Goal: Task Accomplishment & Management: Manage account settings

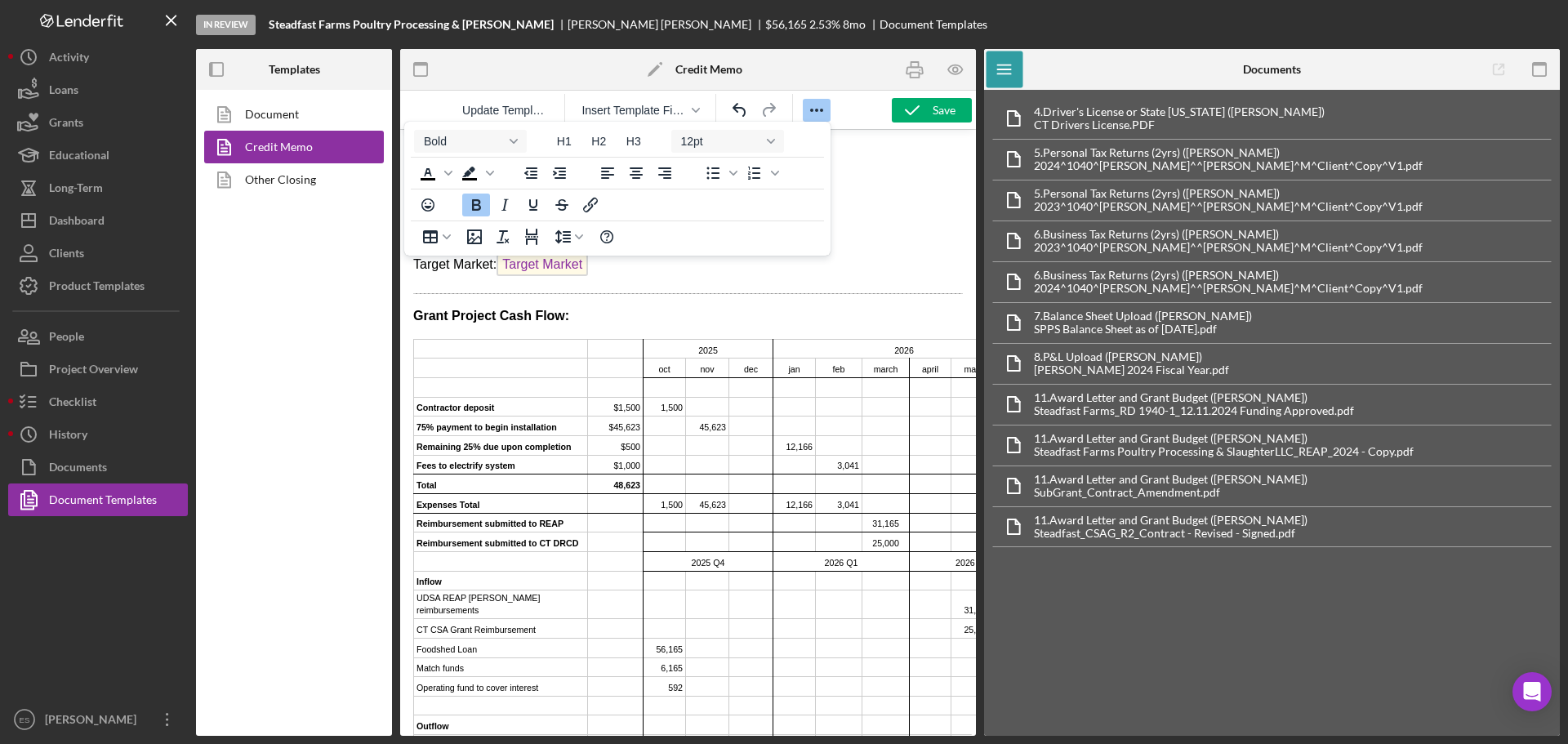
scroll to position [710, 0]
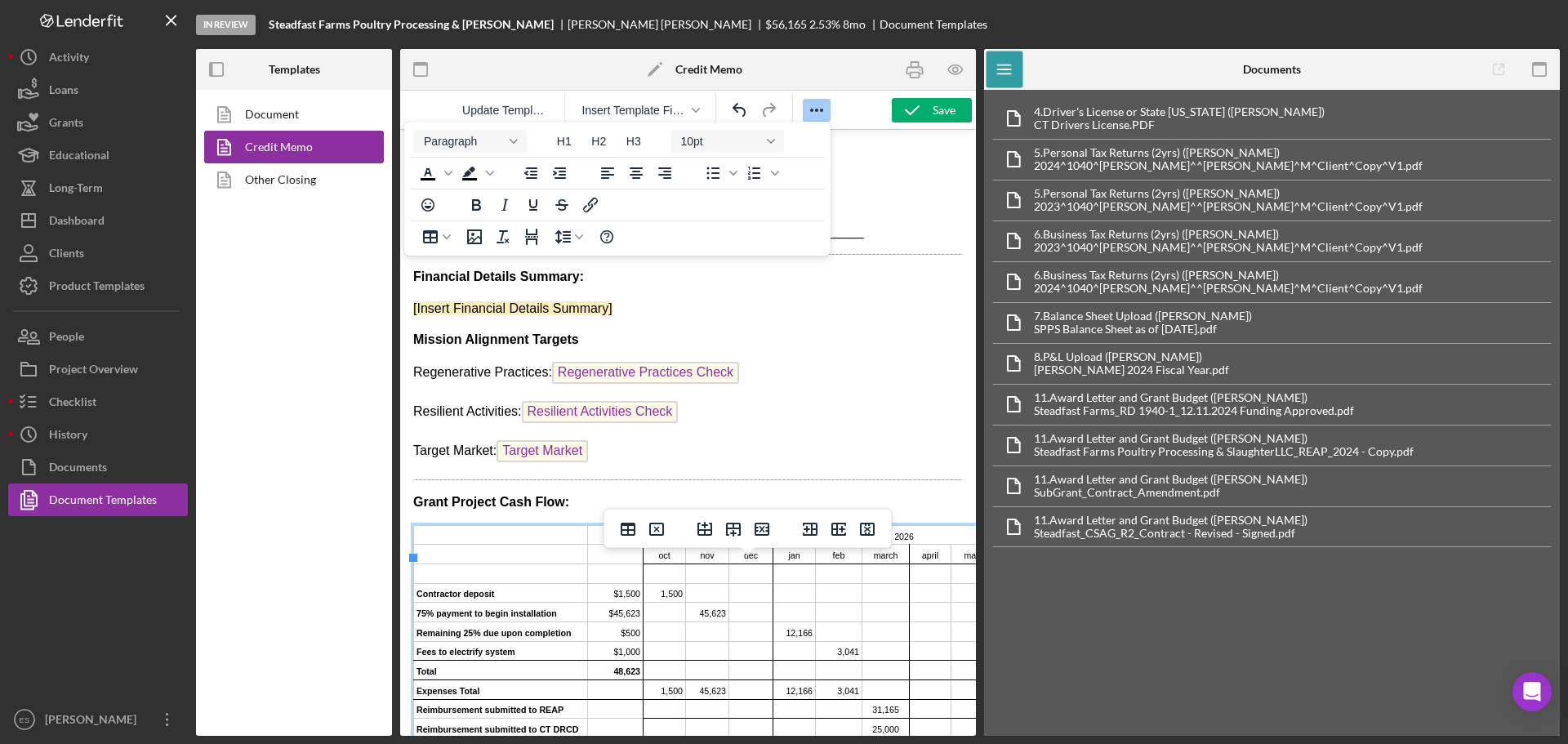
click at [490, 584] on td "Rich Text Area. Press ALT-0 for help." at bounding box center [501, 574] width 174 height 19
click at [647, 531] on icon "Delete table" at bounding box center [656, 528] width 19 height 19
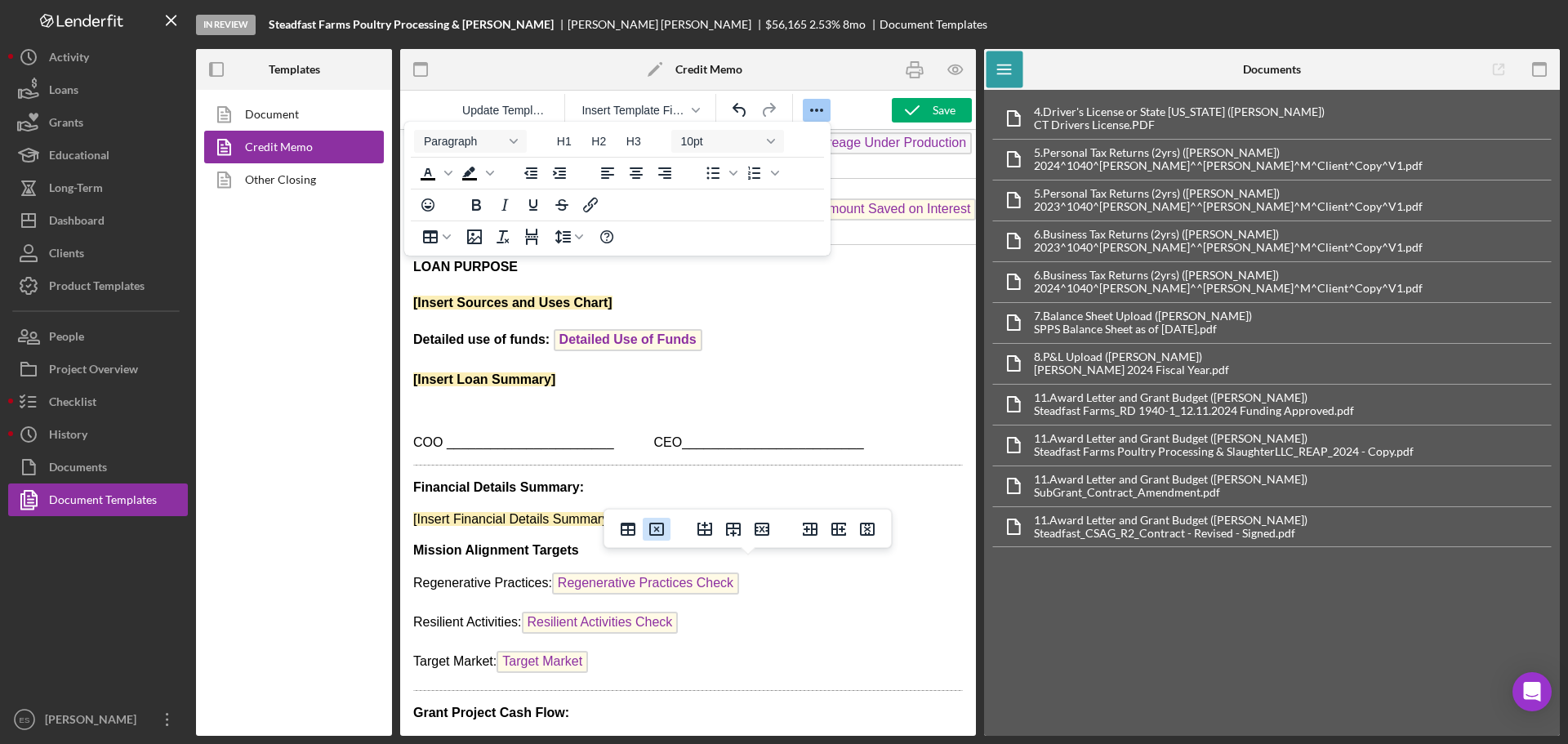
scroll to position [544, 0]
click at [593, 704] on p "Grant Project Cash Flow:" at bounding box center [688, 712] width 550 height 18
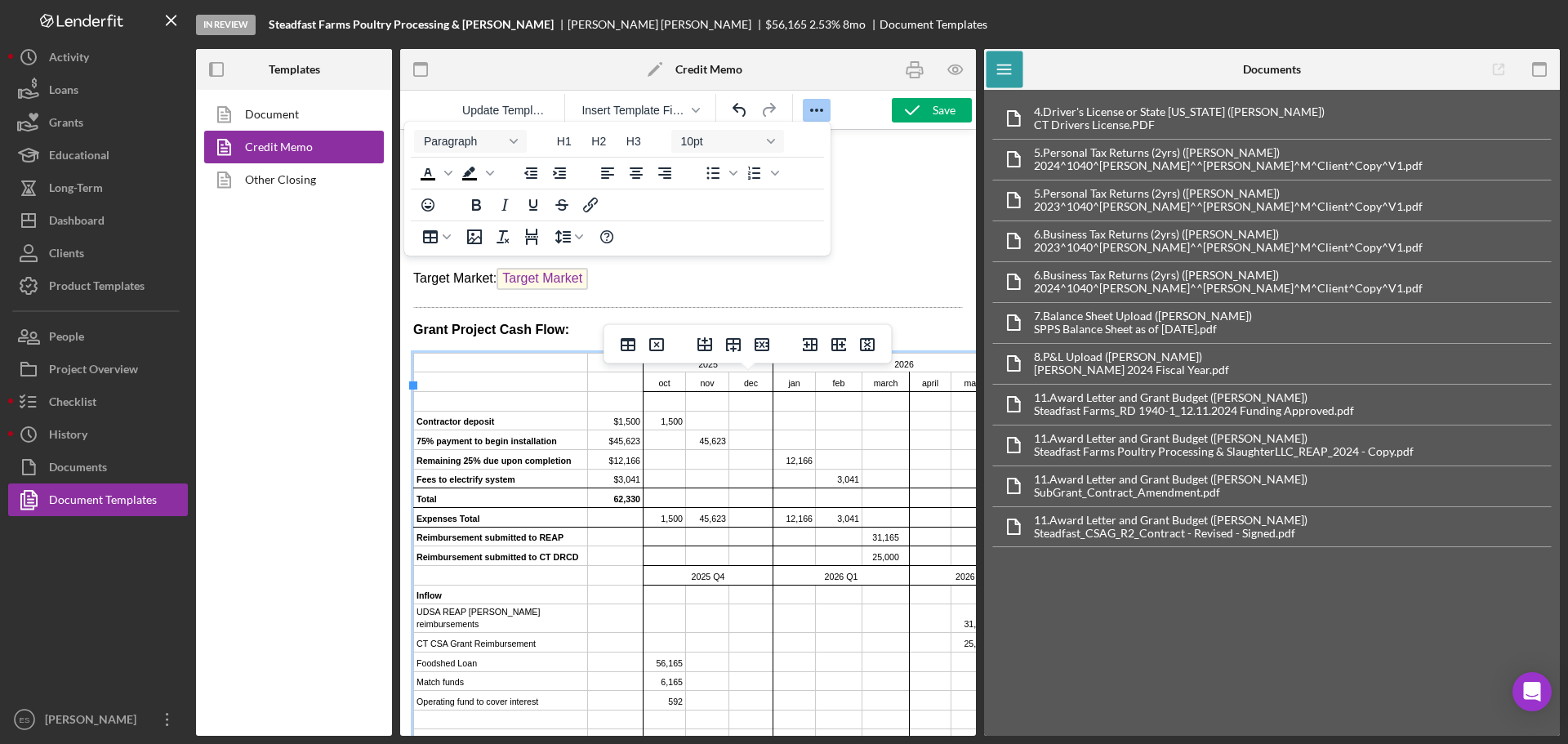
scroll to position [844, 0]
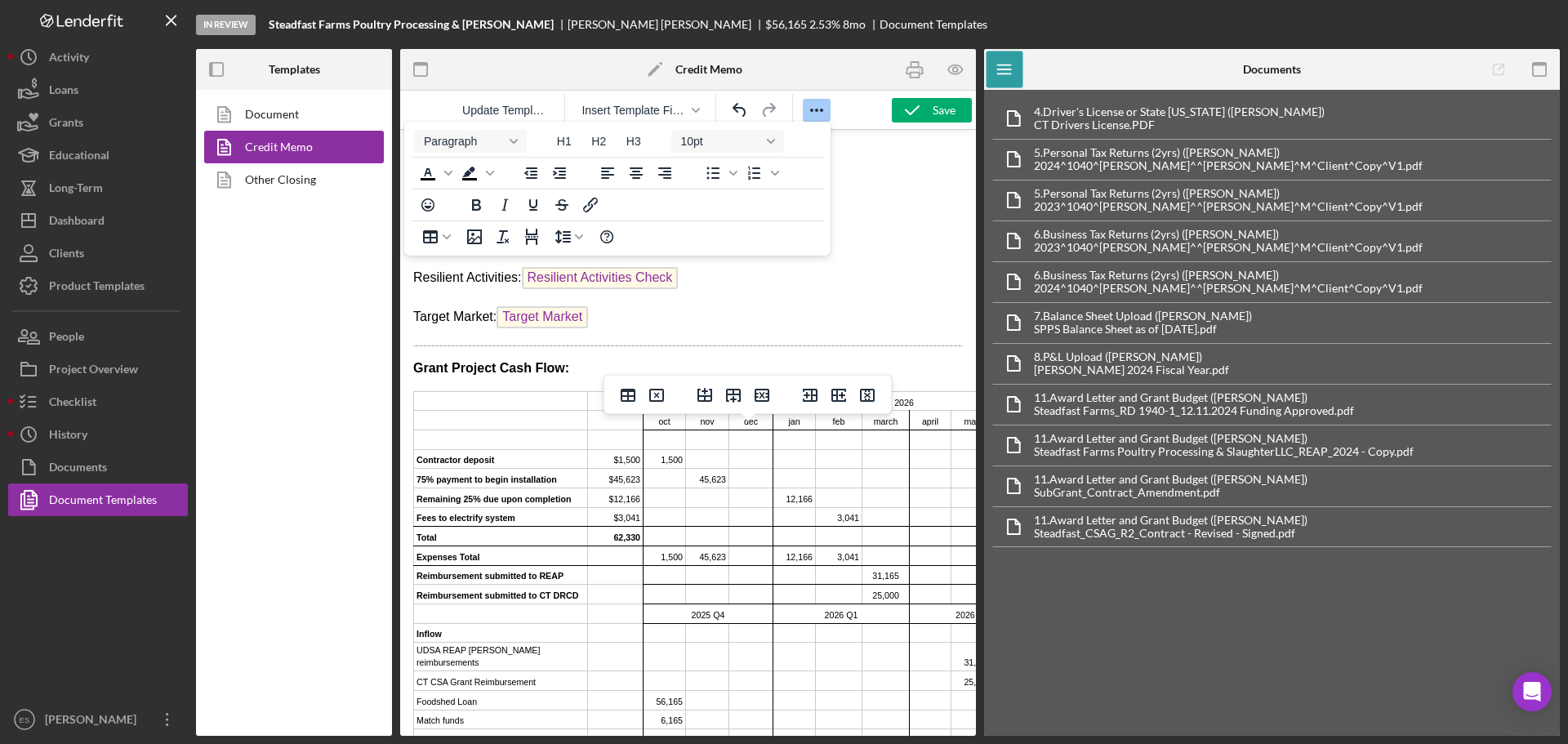
click at [751, 336] on body "Date: CM Date Total Project Amount: $ Total Project Amount Applicant: Primary B…" at bounding box center [688, 130] width 550 height 1662
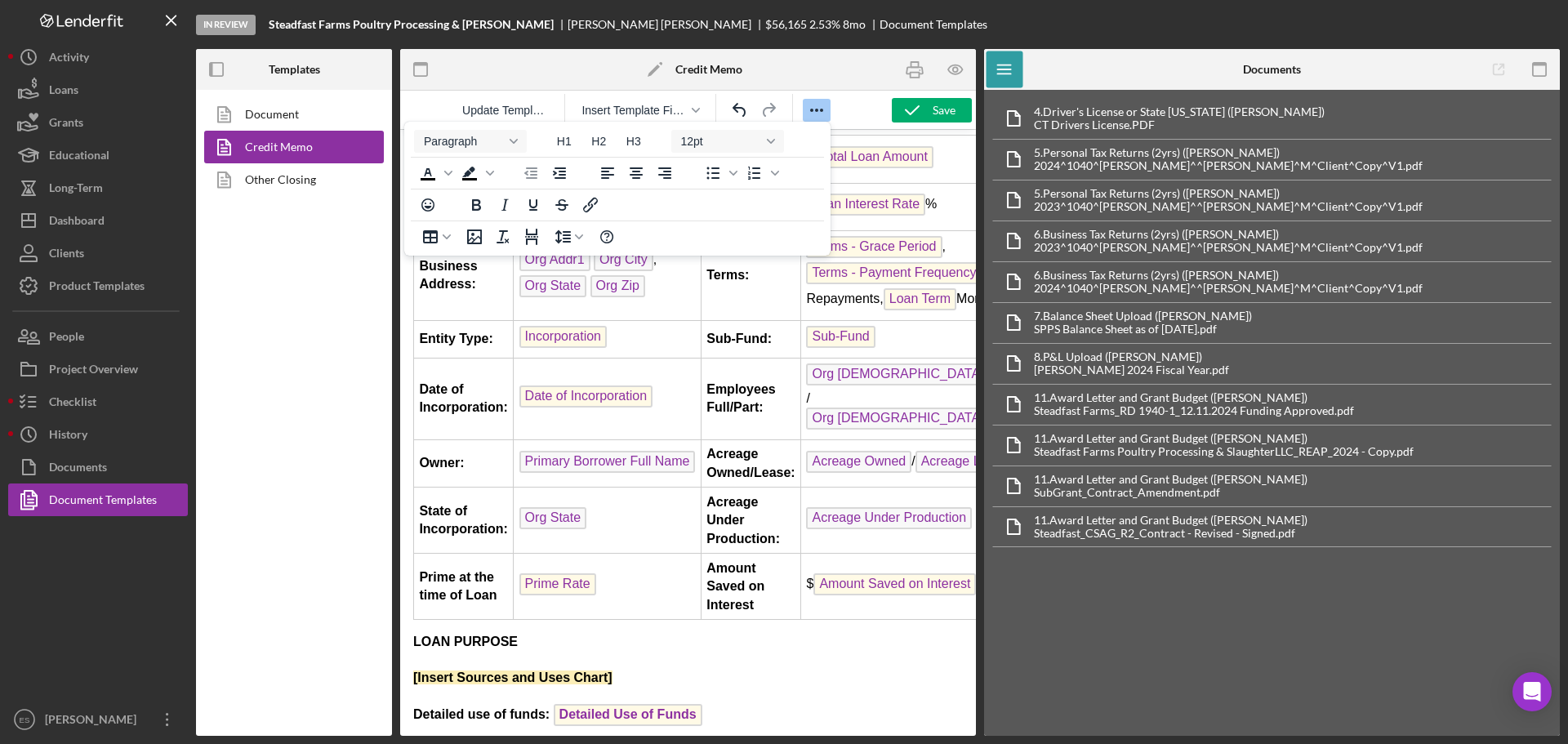
scroll to position [272, 0]
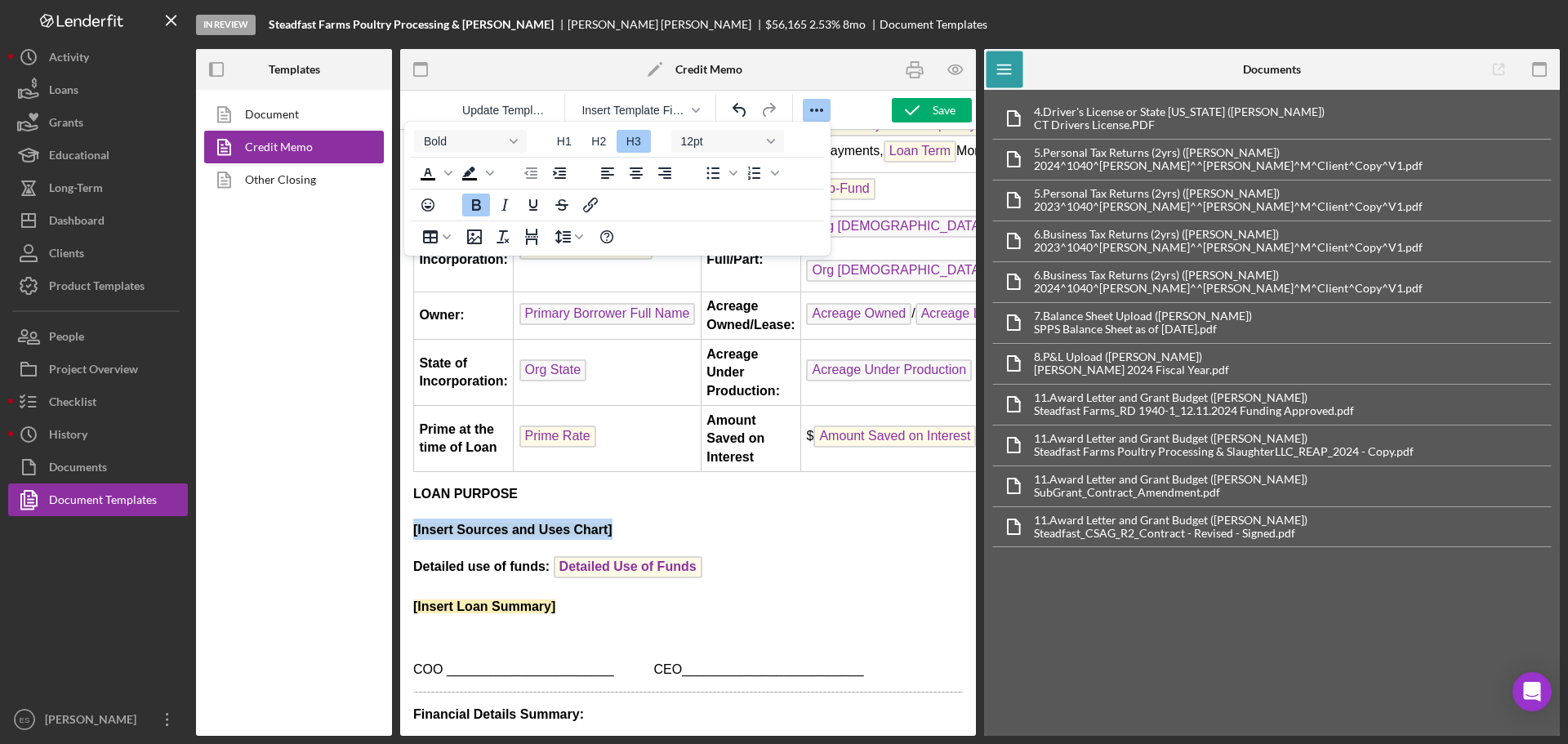
drag, startPoint x: 636, startPoint y: 565, endPoint x: 411, endPoint y: 559, distance: 225.1
click at [411, 559] on html "Date: CM Date Total Project Amount: $ Total Project Amount Applicant: Primary B…" at bounding box center [688, 702] width 576 height 1688
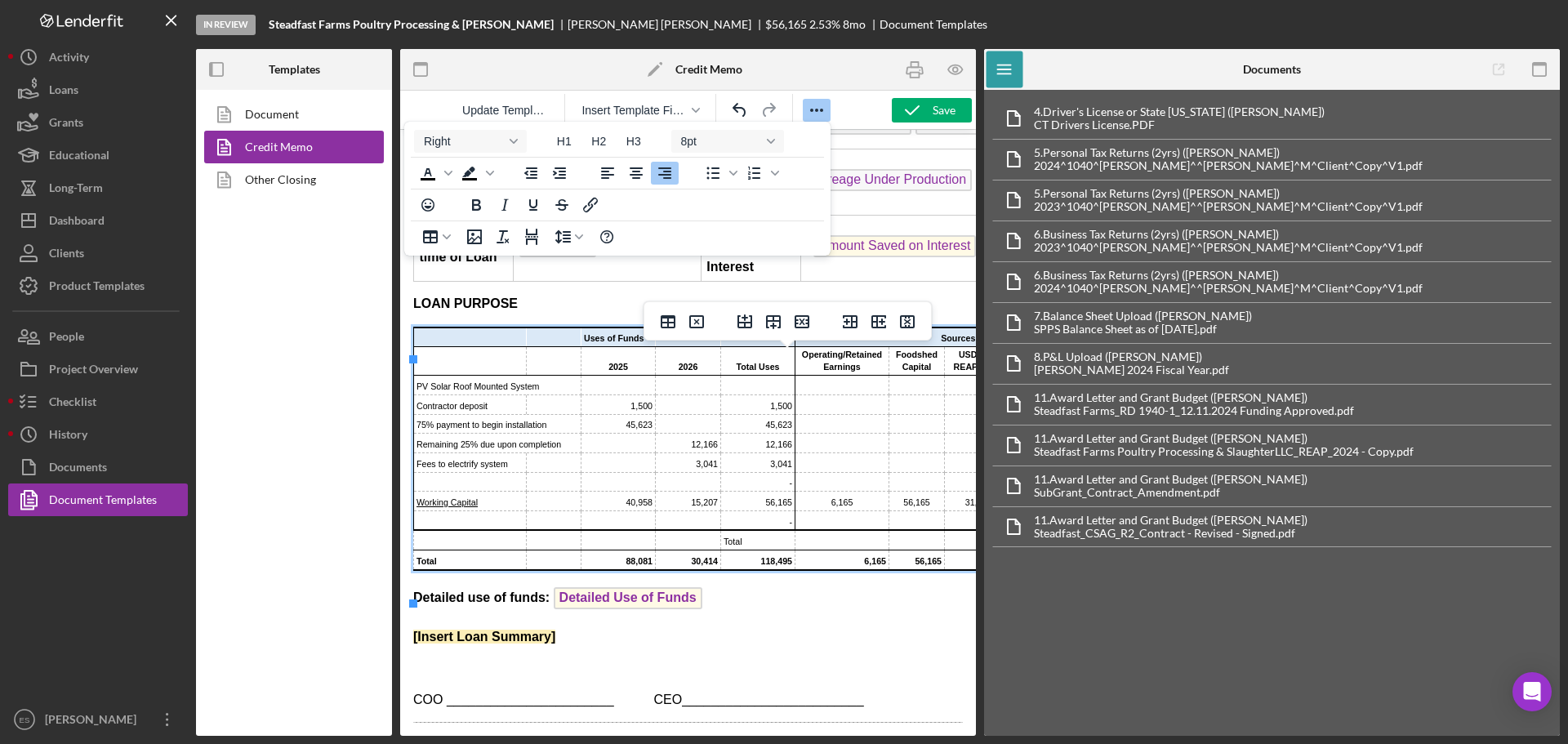
scroll to position [482, 0]
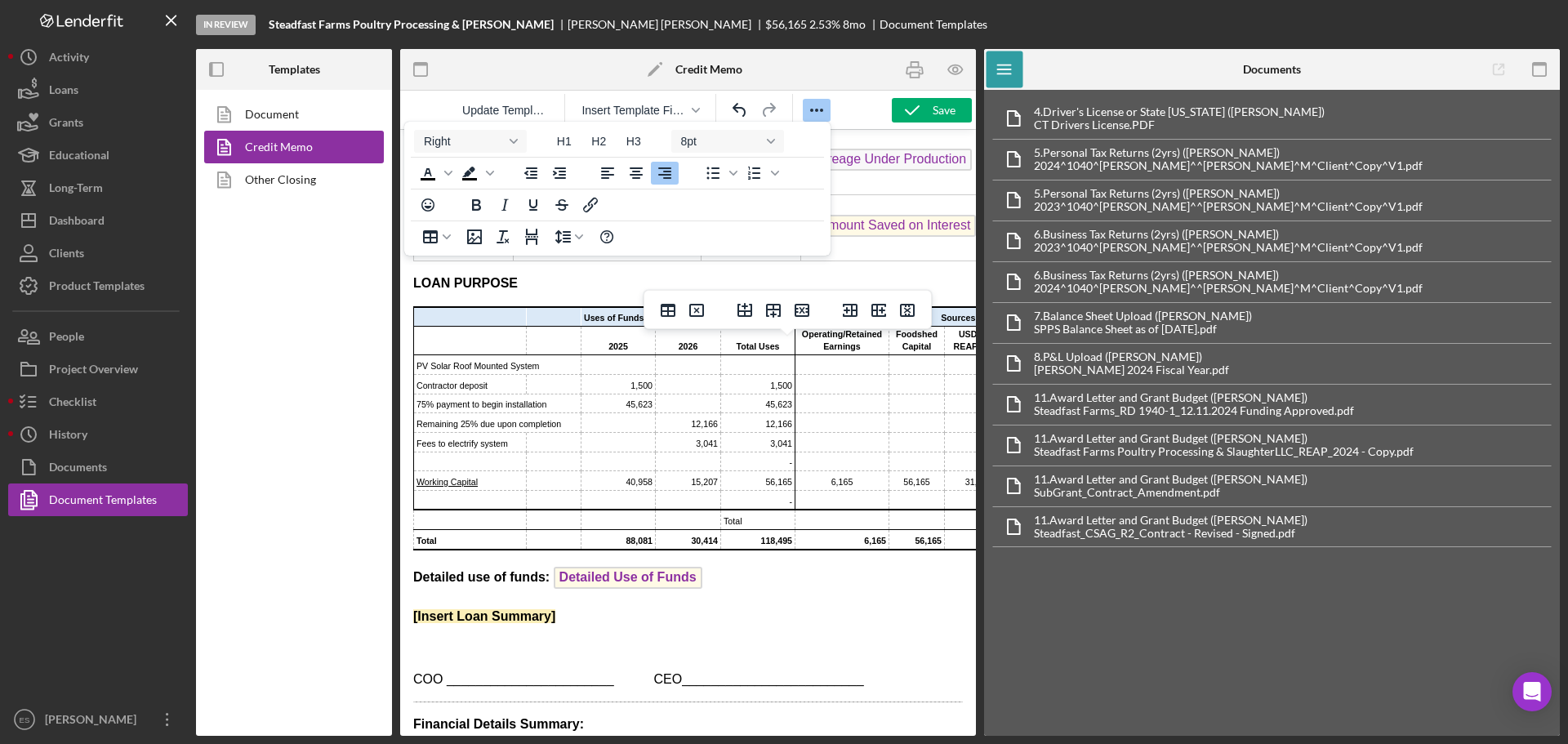
click at [788, 626] on p "[Insert Loan Summary]" at bounding box center [688, 616] width 550 height 18
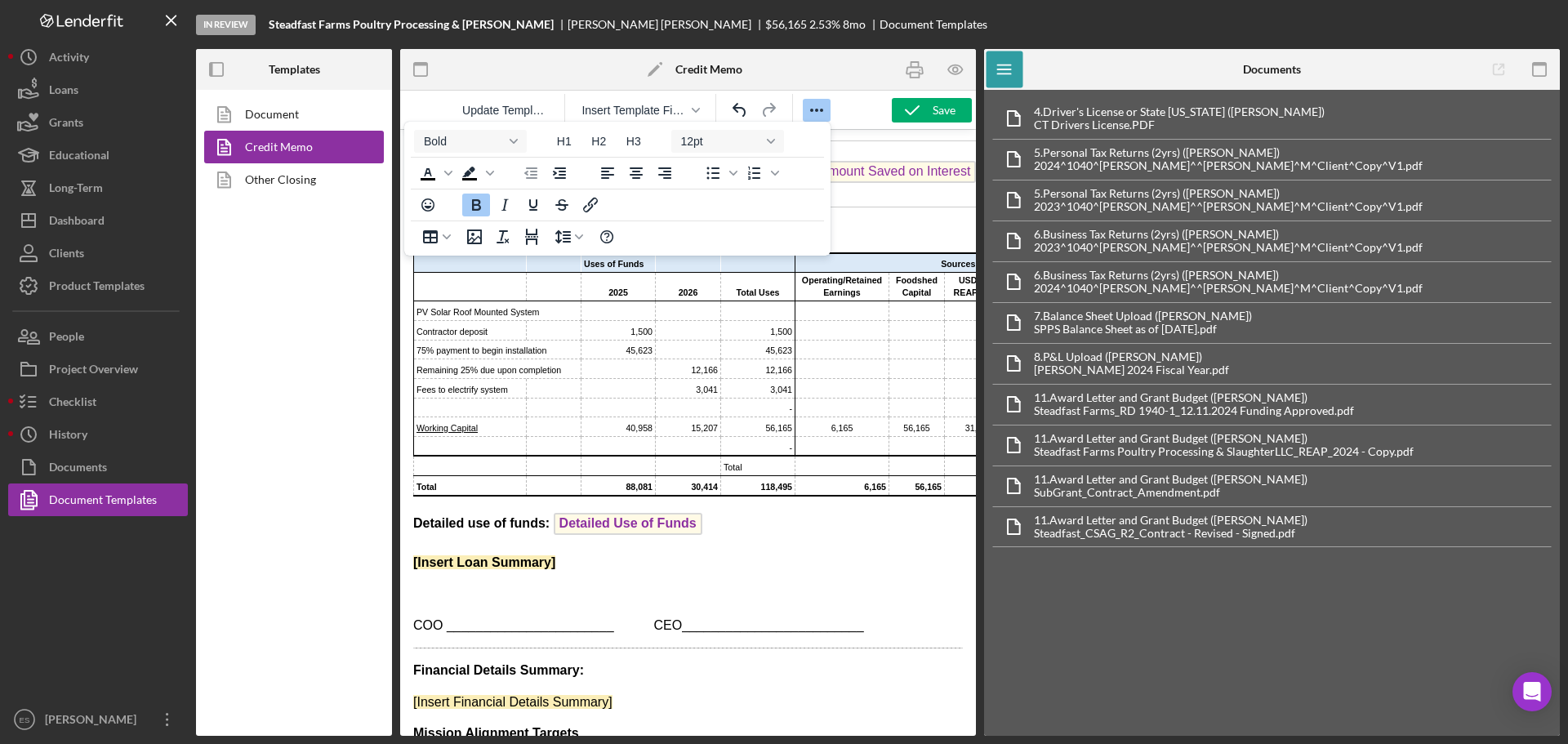
scroll to position [565, 0]
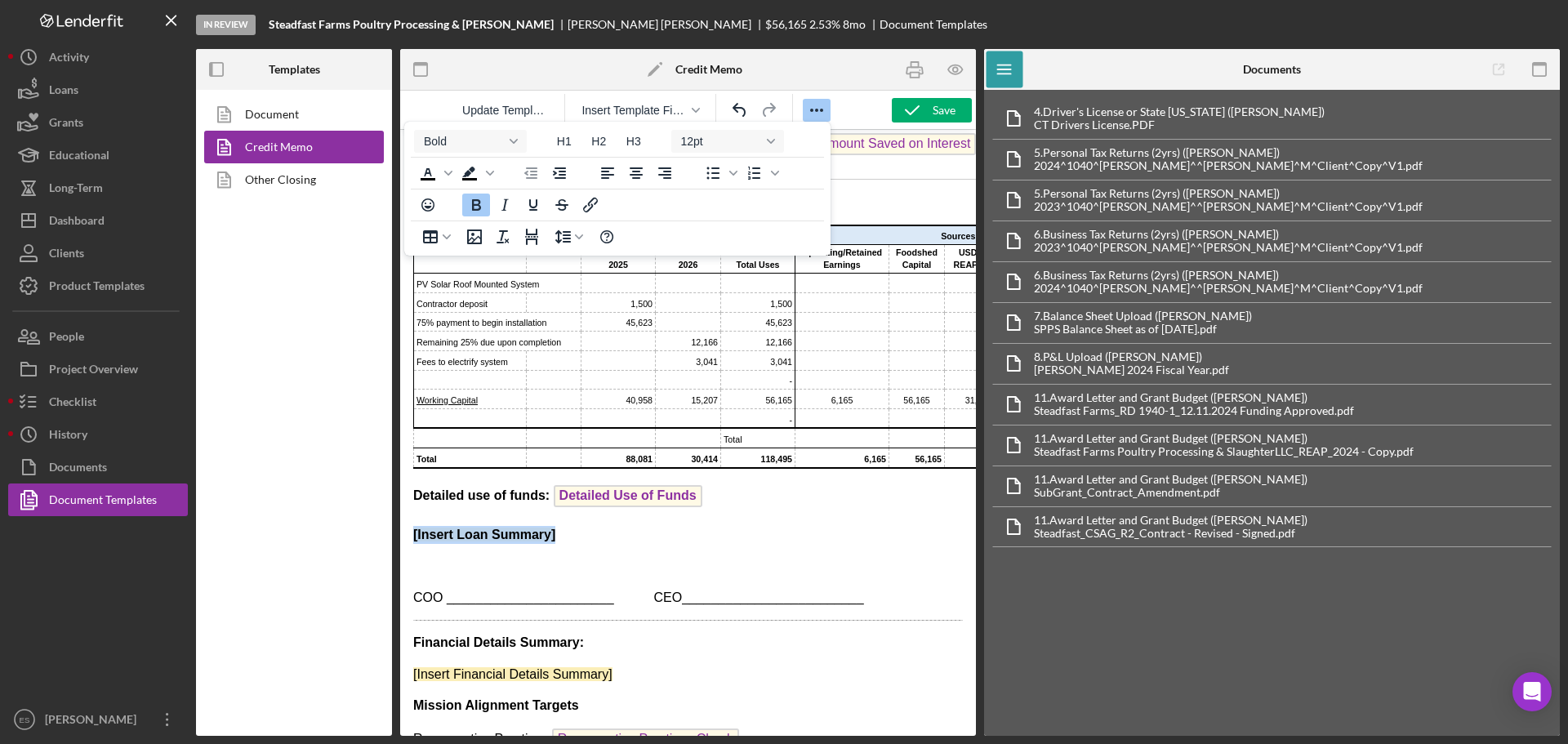
drag, startPoint x: 560, startPoint y: 575, endPoint x: 797, endPoint y: 695, distance: 265.6
click at [400, 565] on html "Date: CM Date Total Project Amount: $ Total Project Amount Applicant: Primary B…" at bounding box center [688, 519] width 576 height 1908
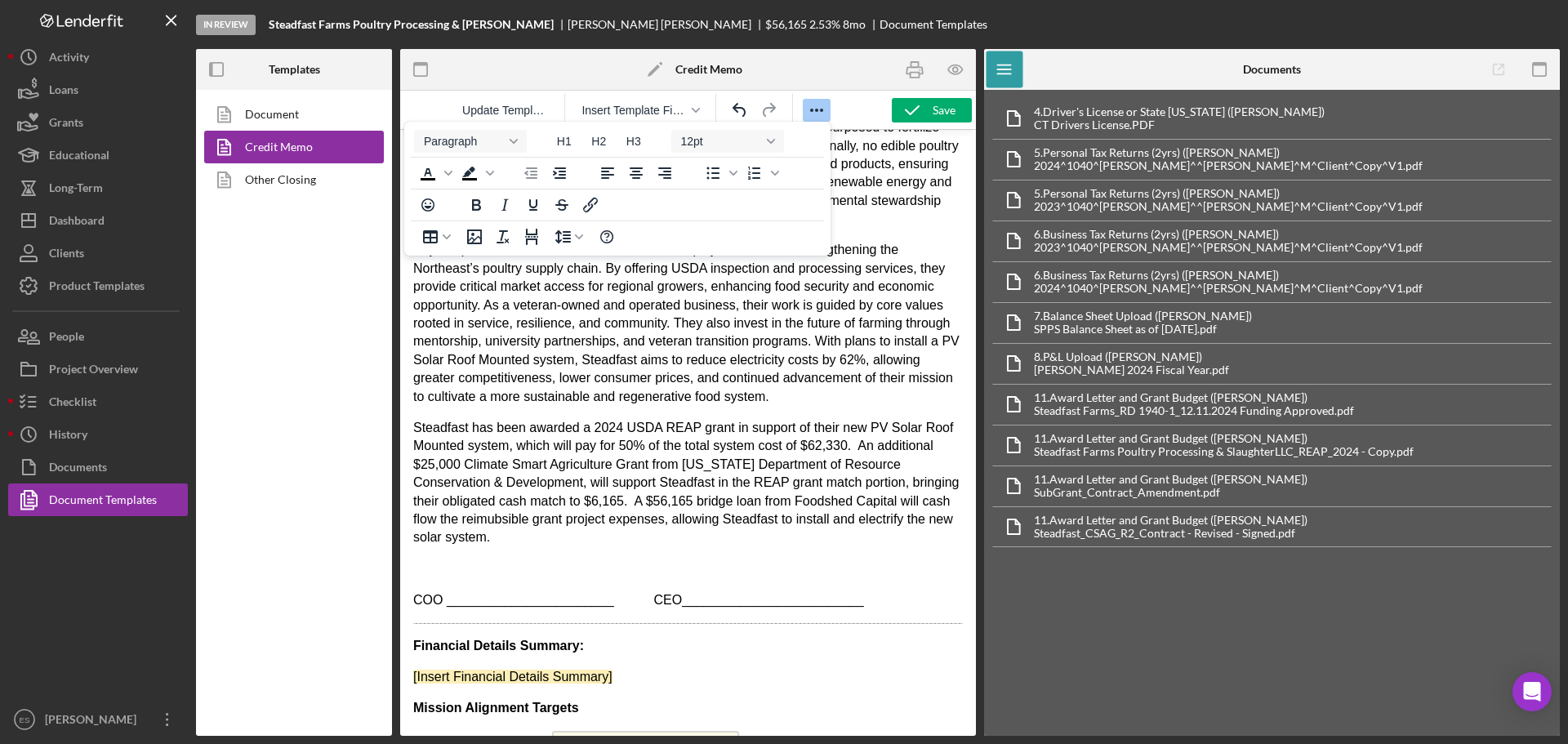
scroll to position [1174, 0]
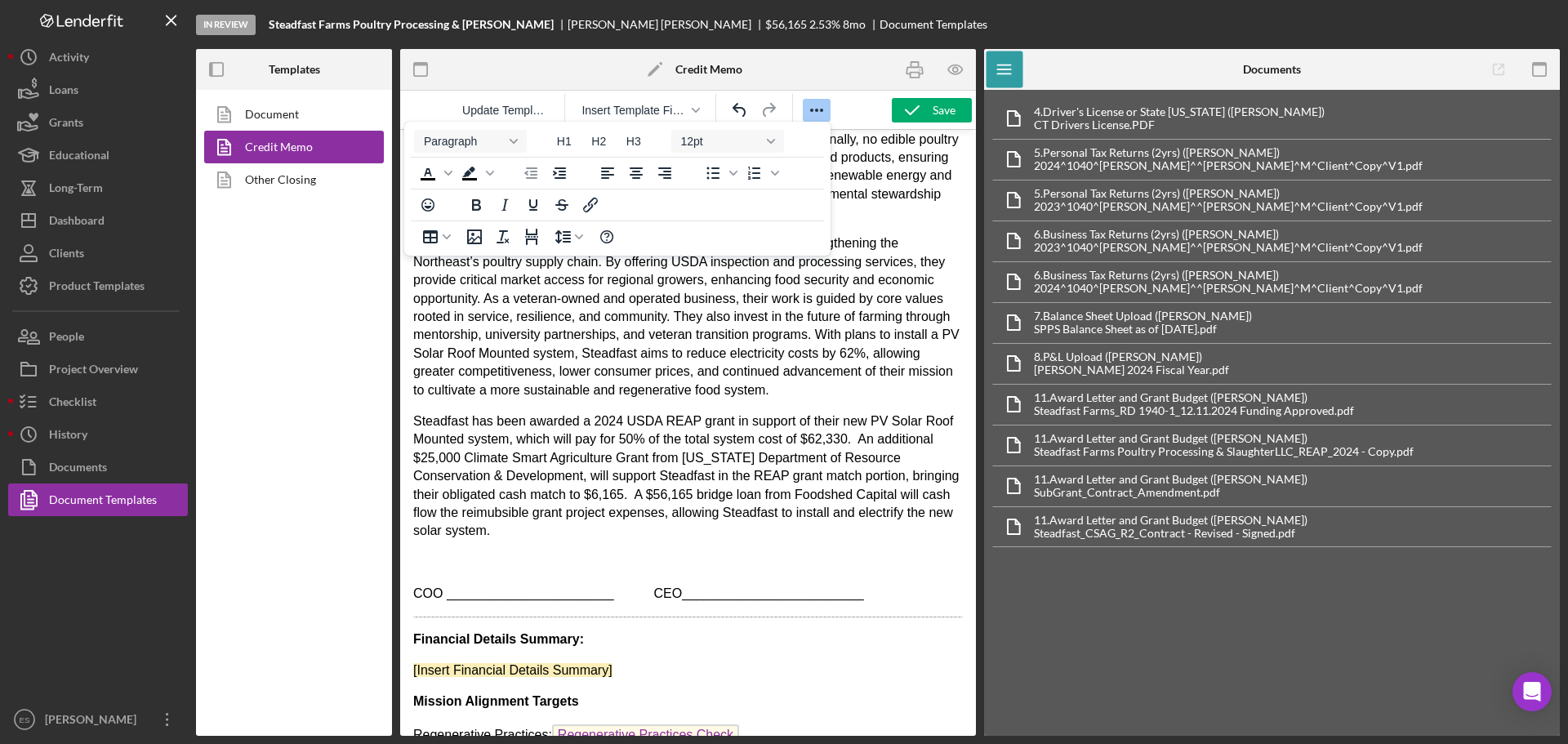
click at [557, 541] on p "Steadfast has been awarded a 2024 USDA REAP grant in support of their new PV So…" at bounding box center [688, 476] width 550 height 128
click at [628, 577] on body "Date: CM Date Total Project Amount: $ Total Project Amount Applicant: Primary B…" at bounding box center [688, 212] width 550 height 2489
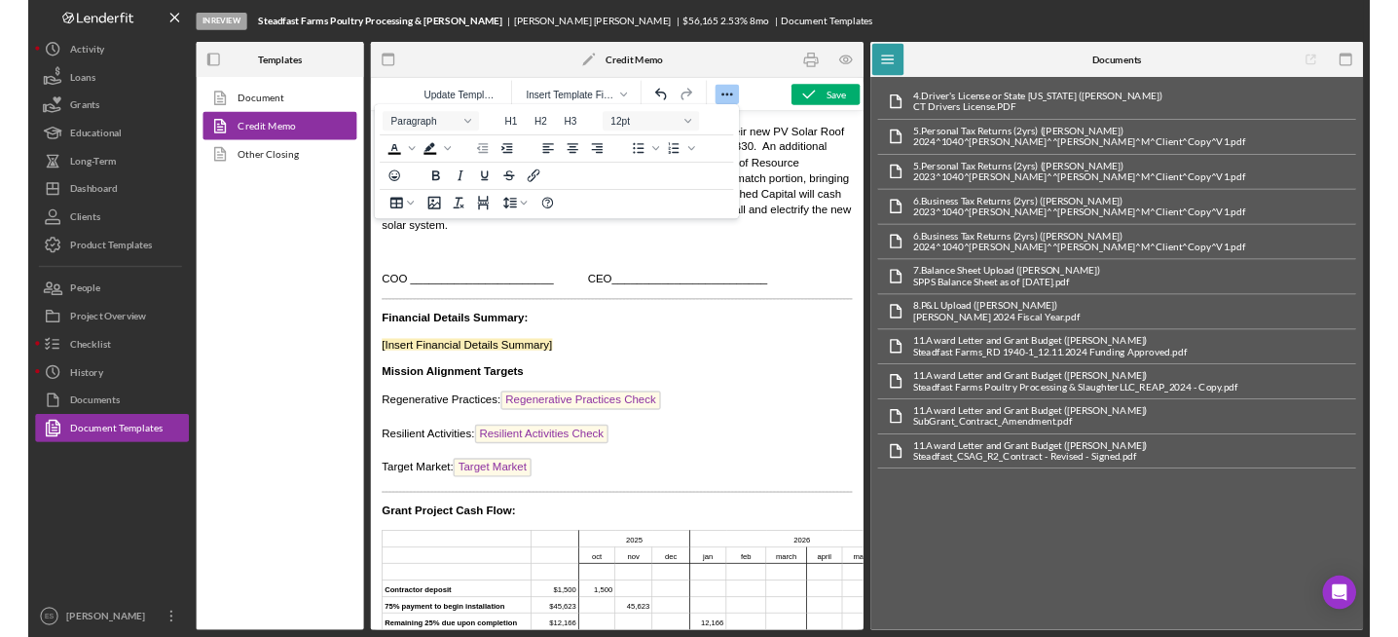
scroll to position [1692, 0]
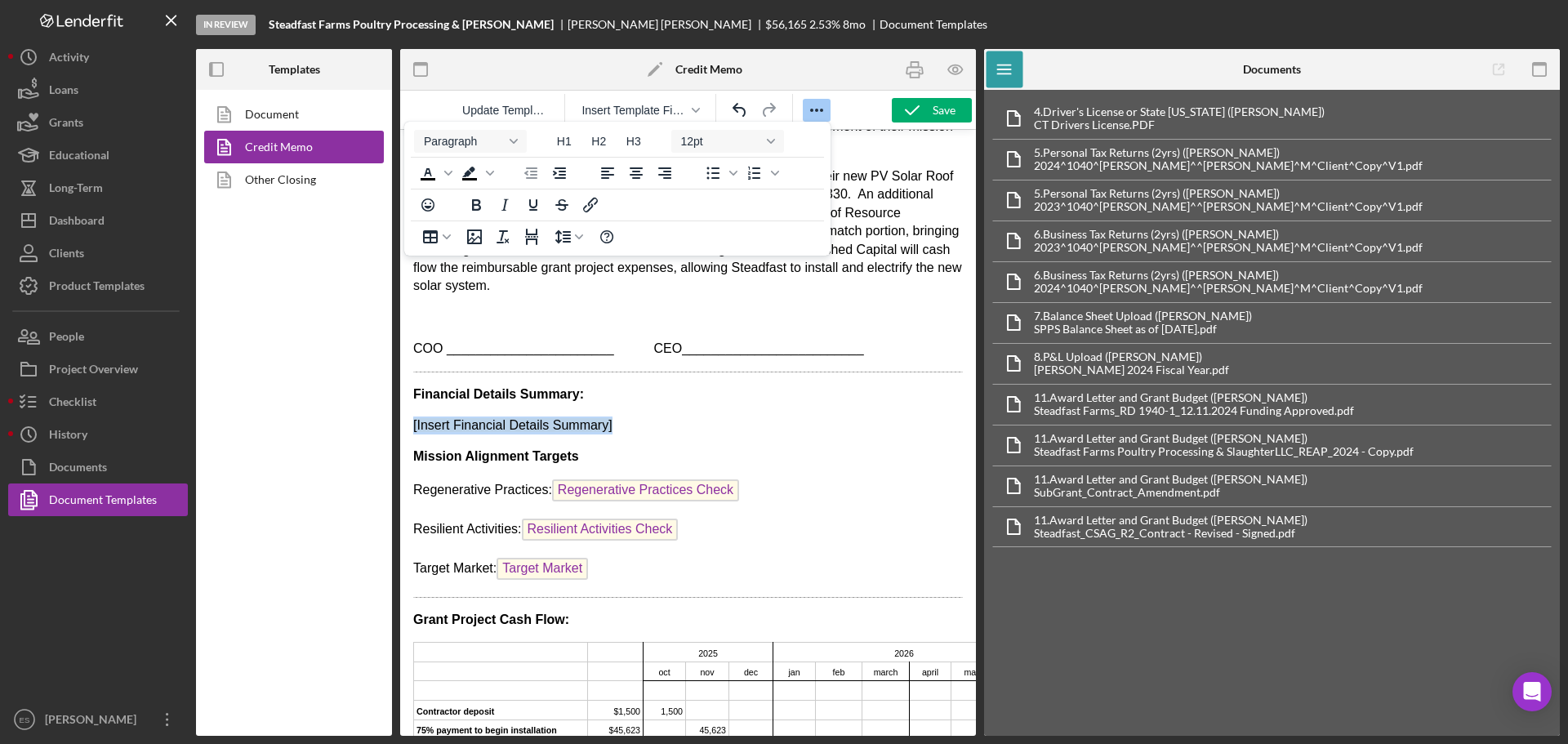
drag, startPoint x: 649, startPoint y: 455, endPoint x: 399, endPoint y: 457, distance: 250.0
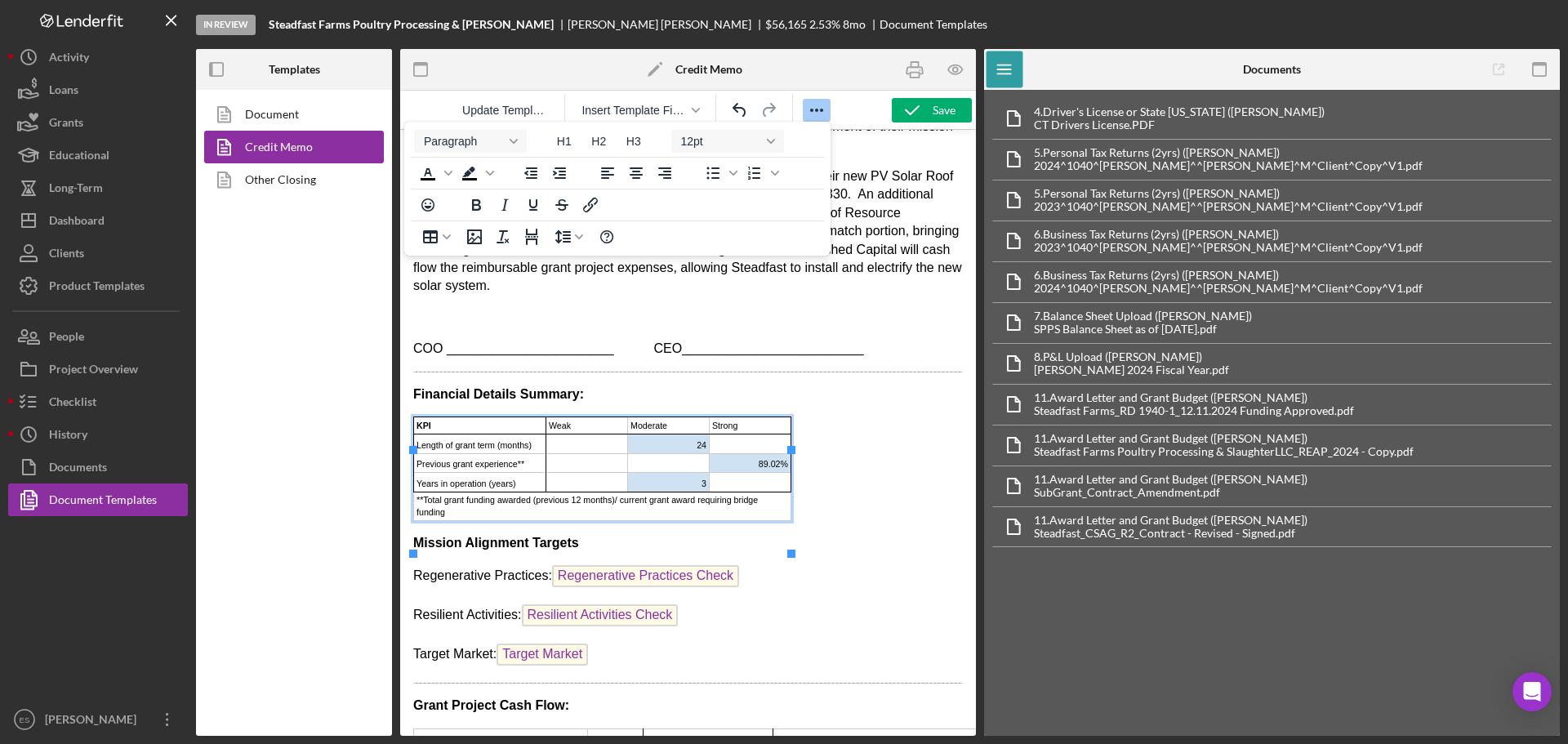
click at [837, 502] on body "Date: CM Date Total Project Amount: $ Total Project Amount Applicant: Primary B…" at bounding box center [688, 11] width 550 height 2575
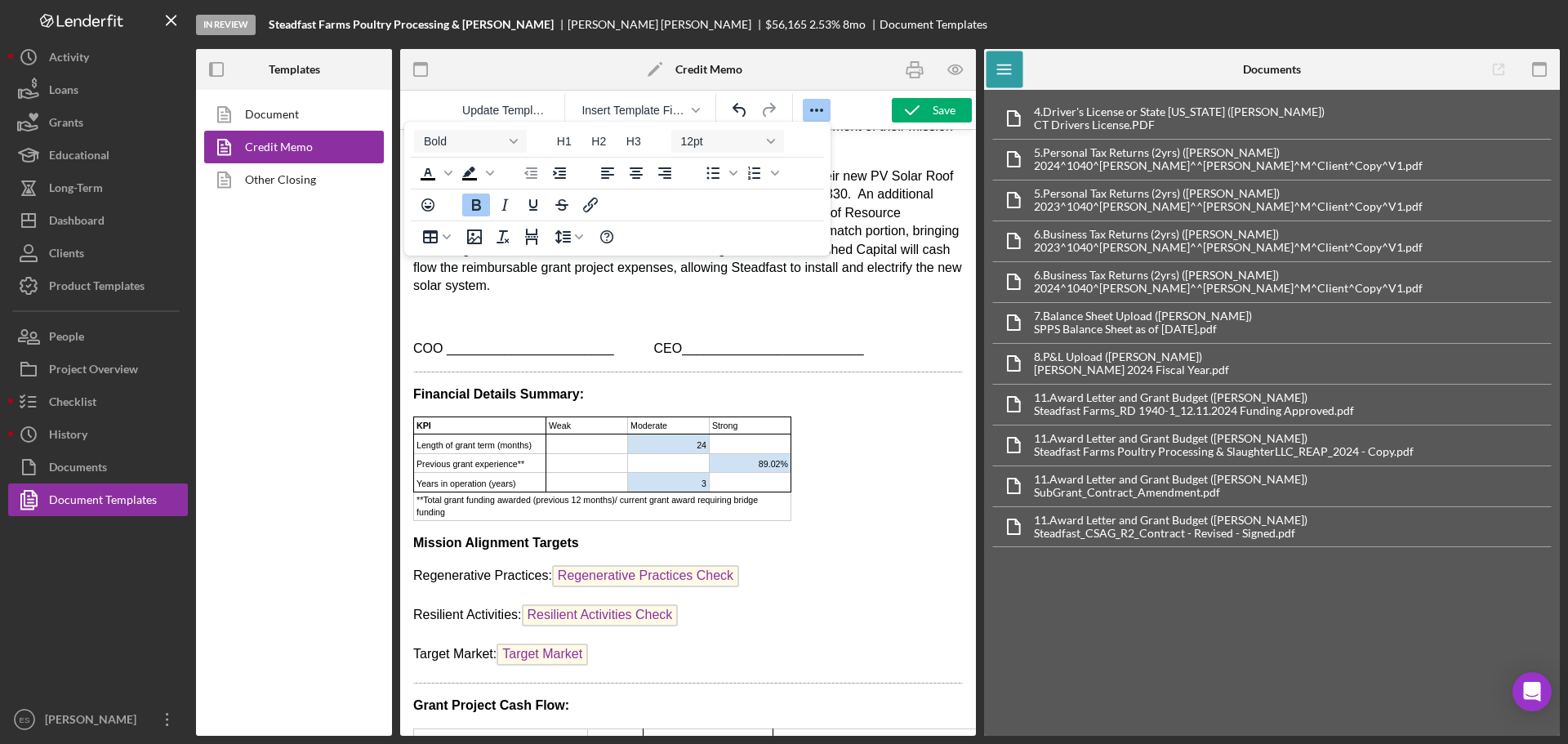
click at [853, 559] on body "Date: CM Date Total Project Amount: $ Total Project Amount Applicant: Primary B…" at bounding box center [688, 11] width 550 height 2575
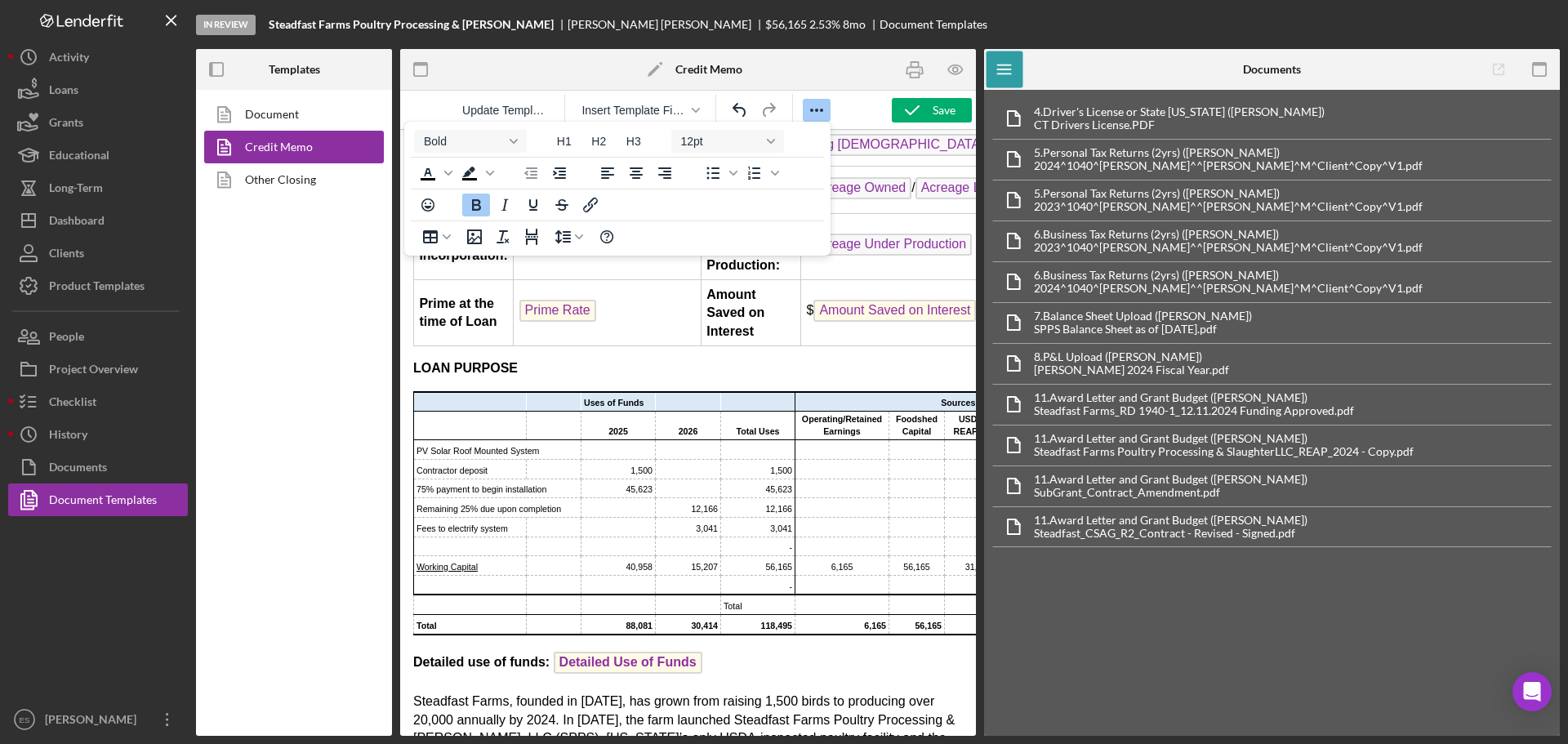
scroll to position [0, 0]
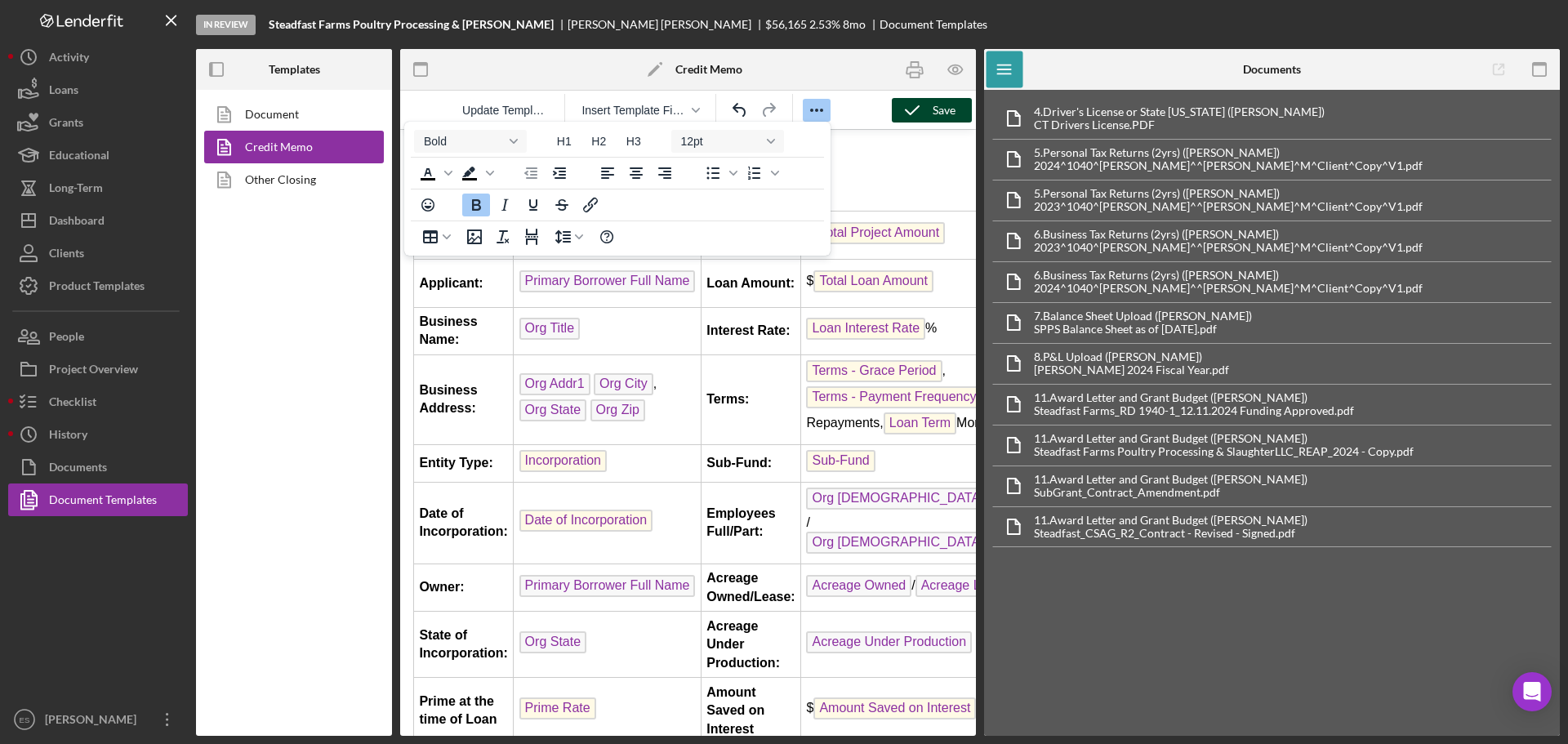
click at [926, 111] on icon "button" at bounding box center [912, 110] width 41 height 41
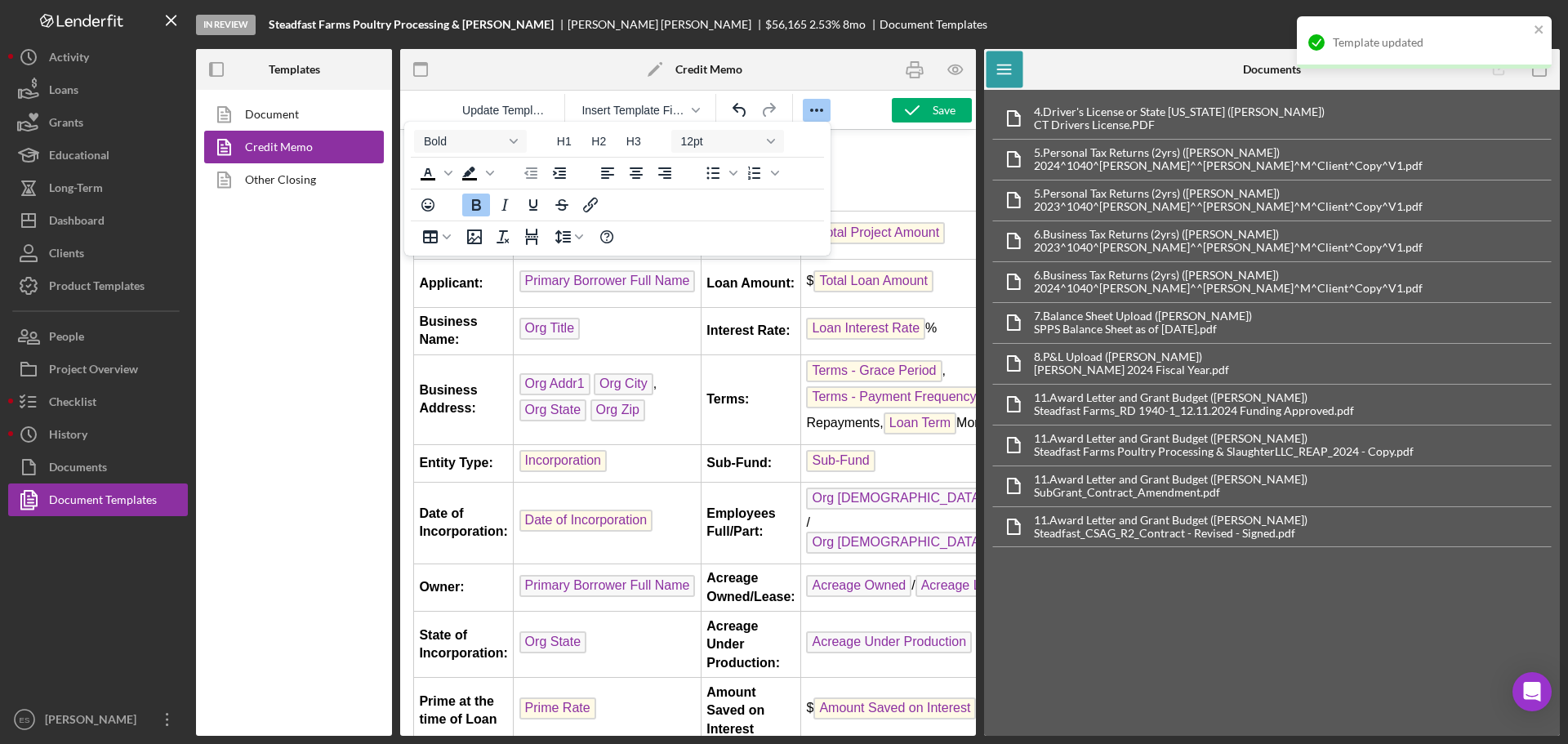
click at [814, 108] on icon "Reveal or hide additional toolbar items" at bounding box center [816, 110] width 19 height 19
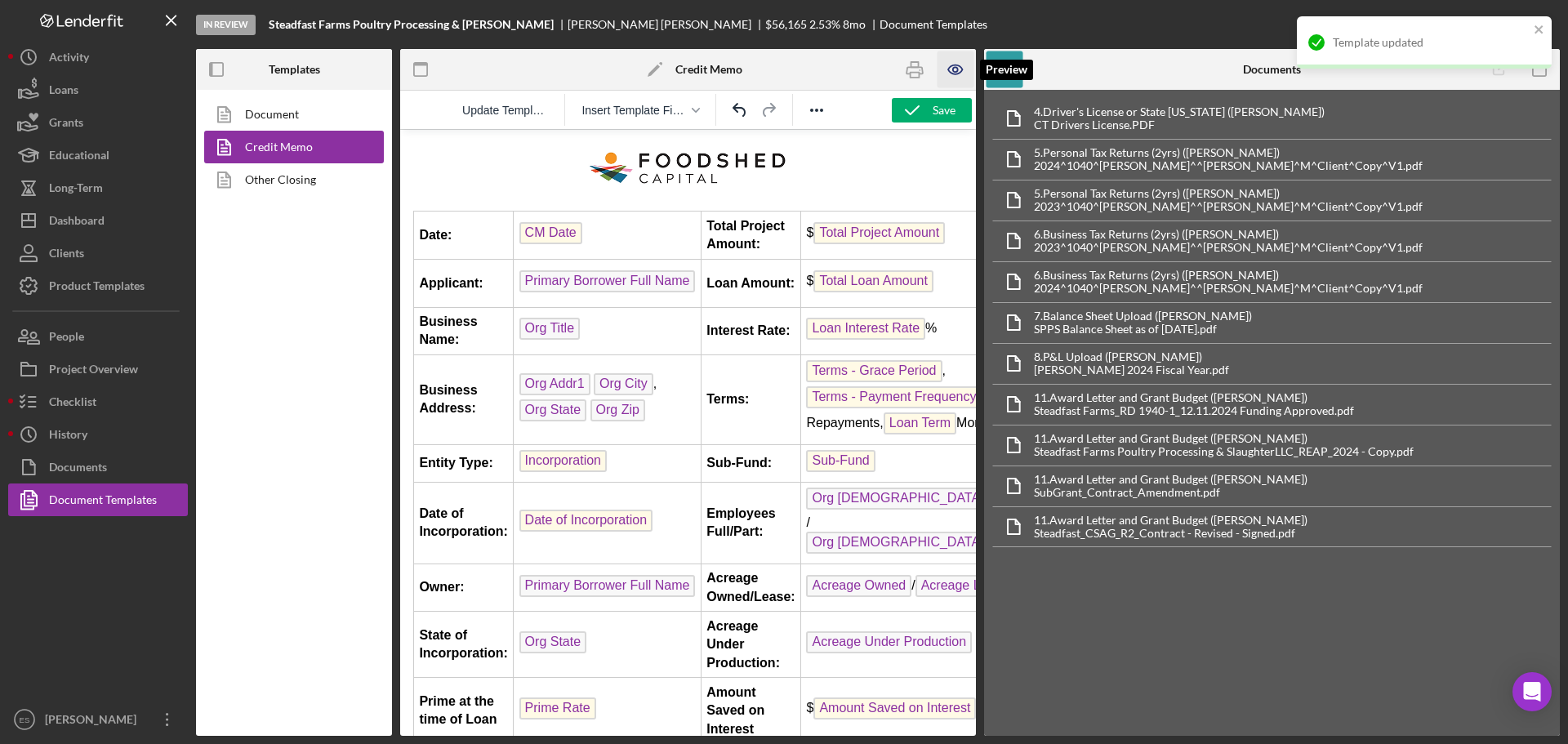
click at [957, 68] on icon "button" at bounding box center [956, 70] width 5 height 5
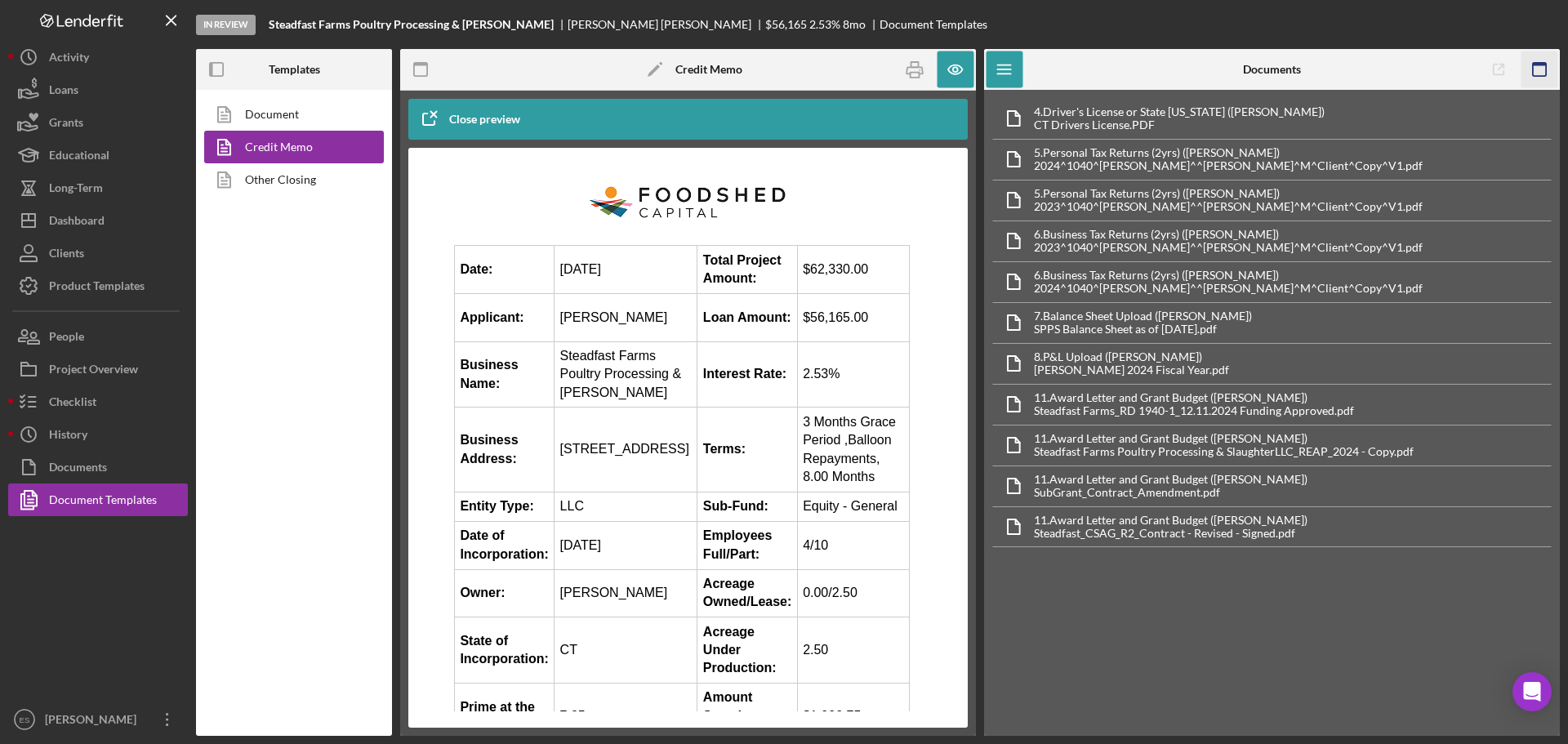
click at [1549, 66] on icon "button" at bounding box center [1540, 70] width 37 height 37
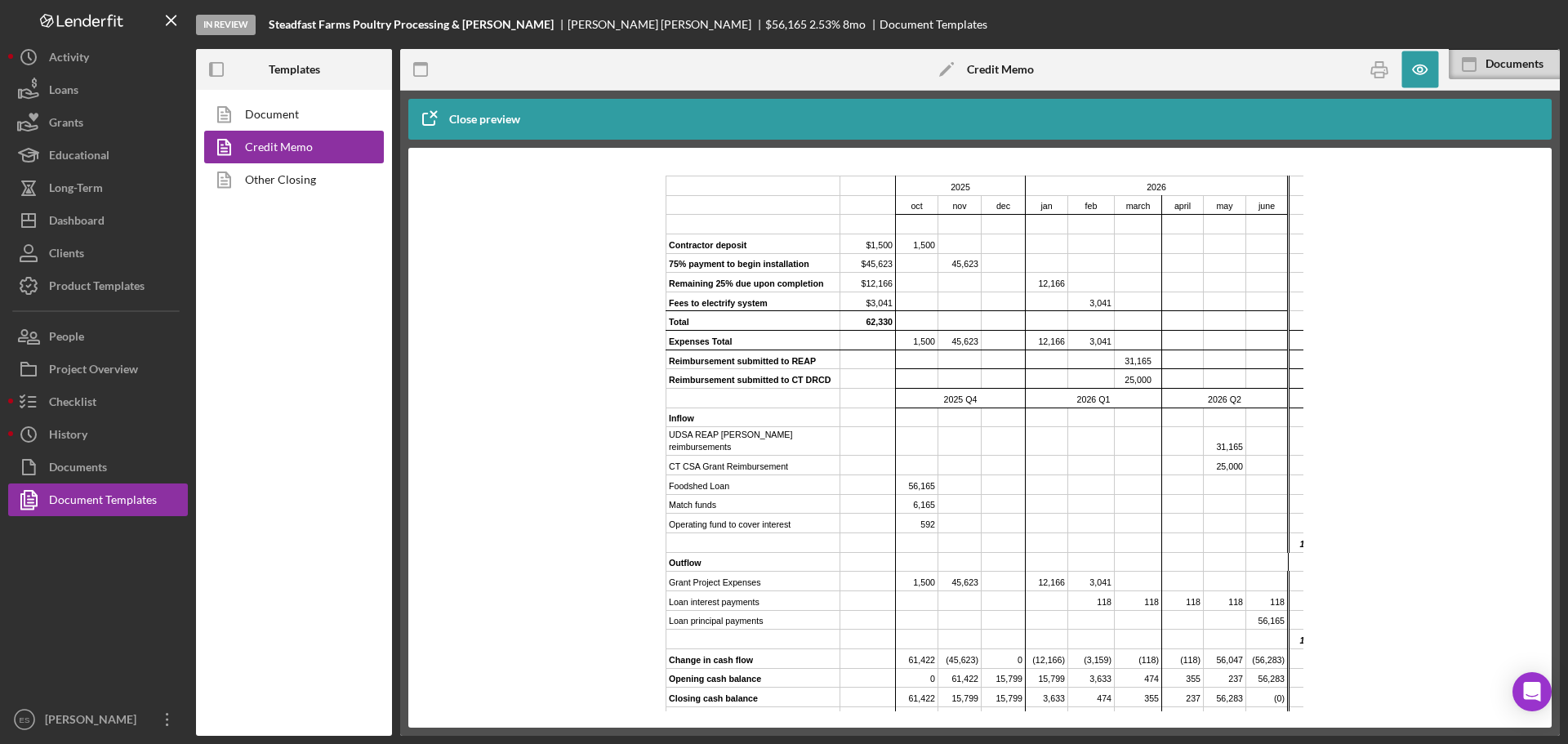
scroll to position [1878, 3]
drag, startPoint x: 1019, startPoint y: 706, endPoint x: 1632, endPoint y: 877, distance: 636.4
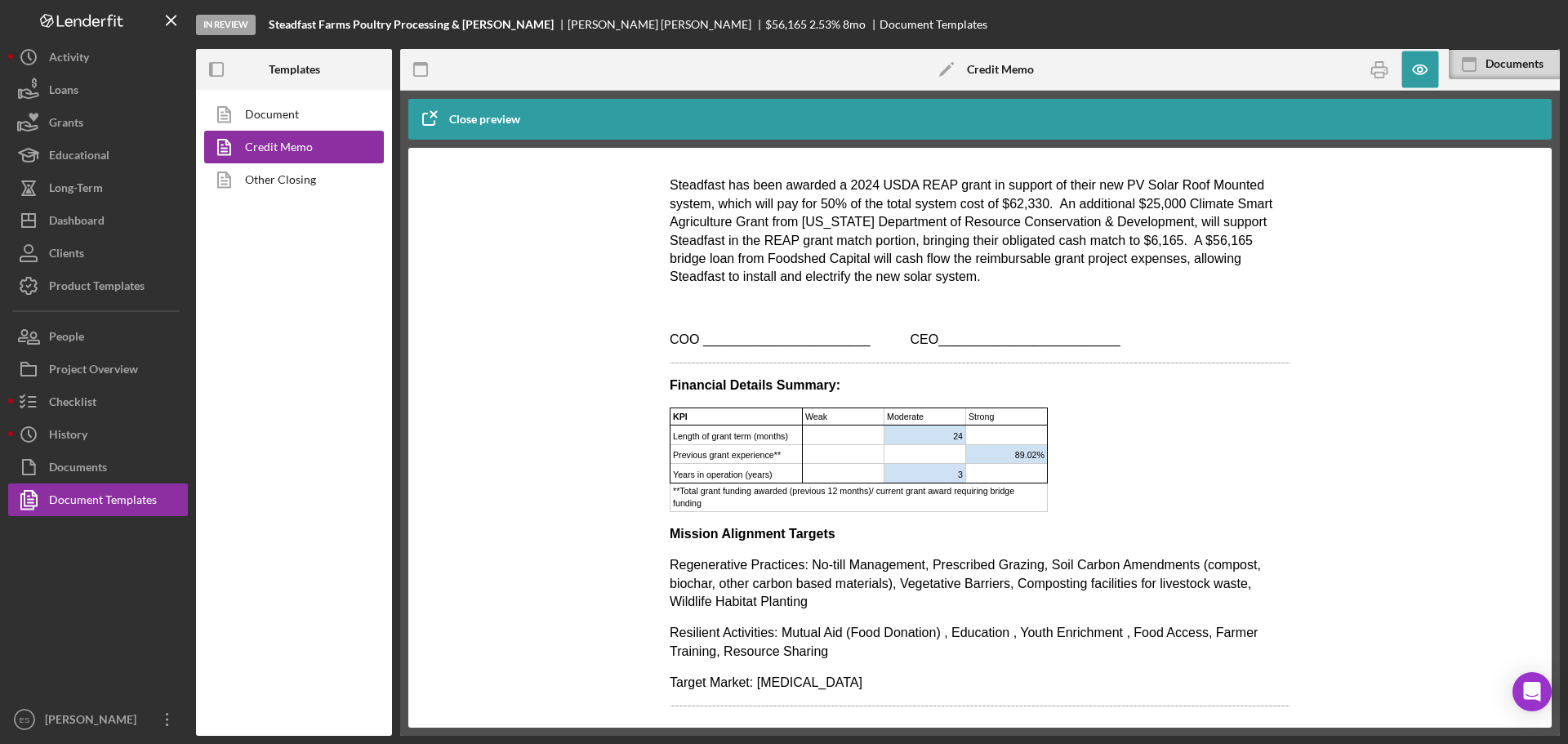
scroll to position [1175, 0]
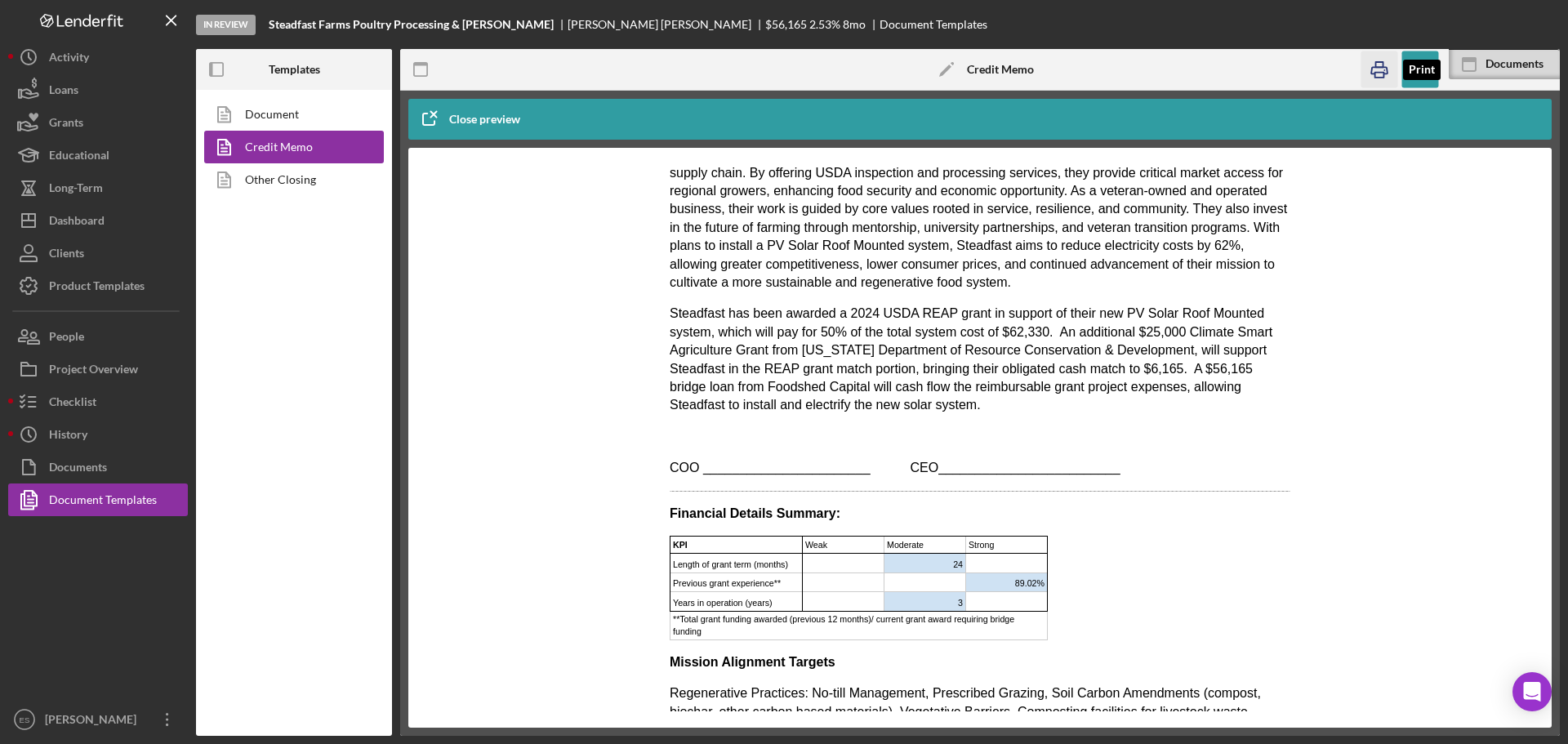
click at [1379, 70] on icon "button" at bounding box center [1379, 70] width 37 height 37
click at [1421, 75] on icon "button" at bounding box center [1420, 70] width 37 height 37
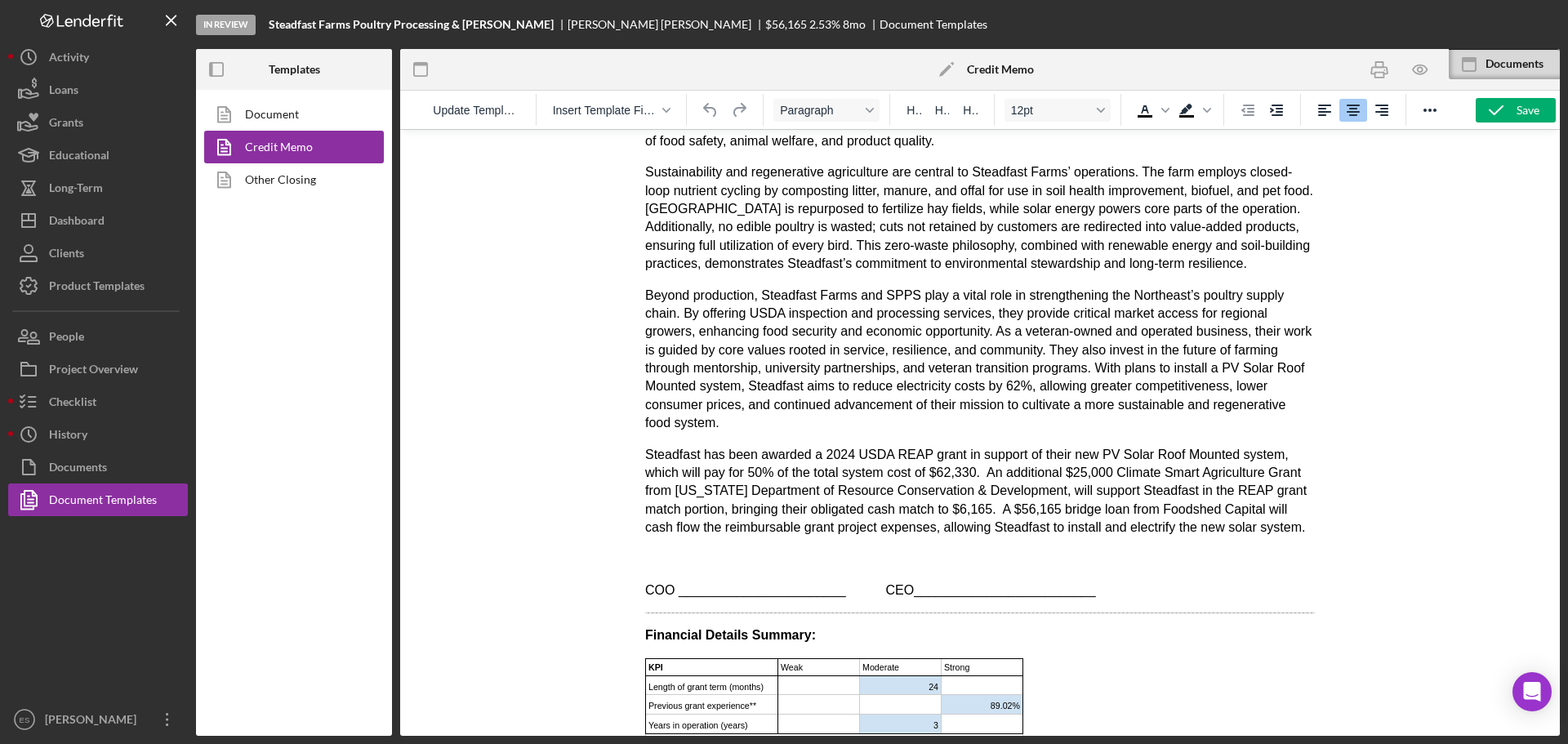
scroll to position [1225, 0]
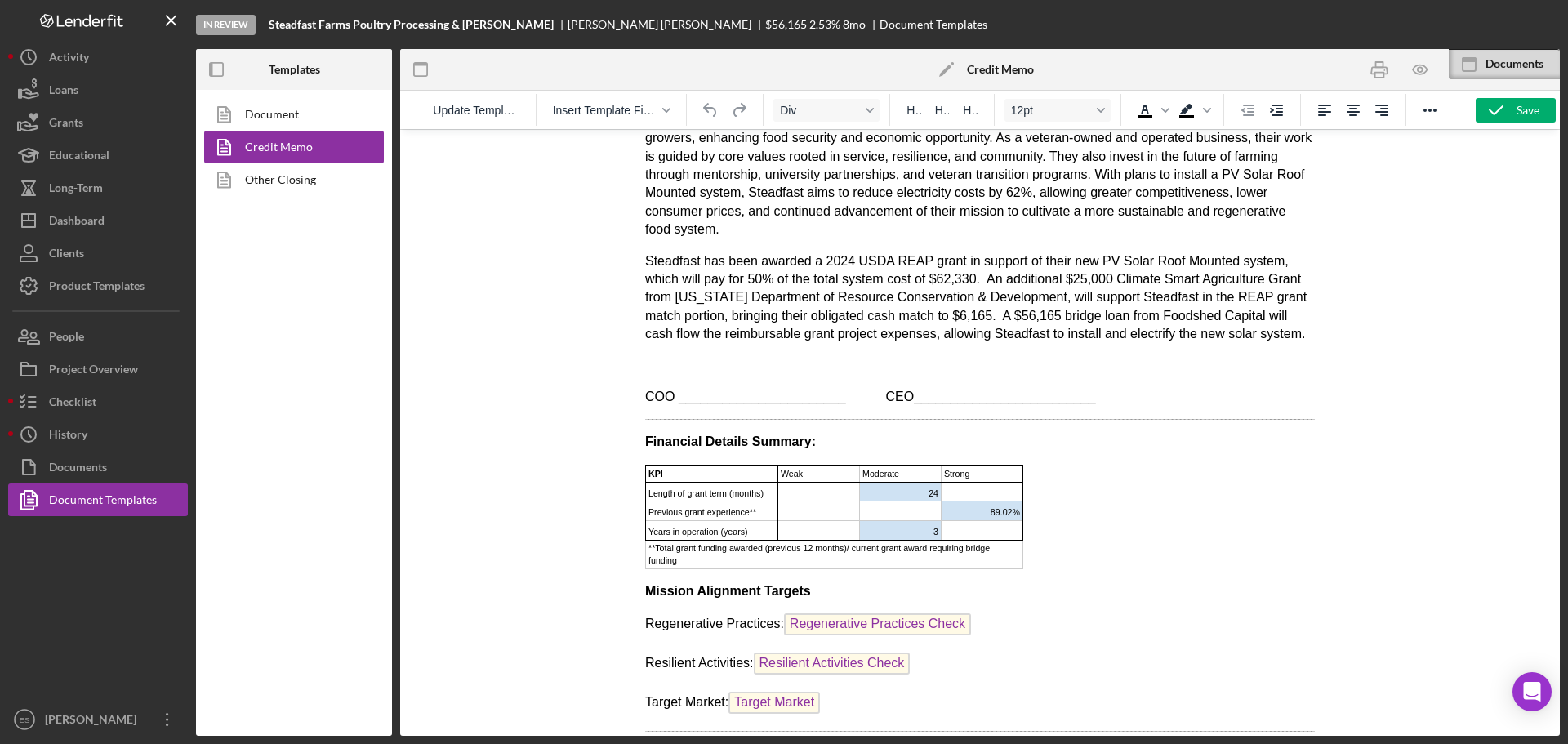
drag, startPoint x: 968, startPoint y: 443, endPoint x: 758, endPoint y: 440, distance: 210.0
click at [758, 440] on body "Date: CM Date Total Project Amount: $ Total Project Amount Applicant: Primary B…" at bounding box center [980, 133] width 669 height 2429
click at [655, 444] on body "Date: CM Date Total Project Amount: $ Total Project Amount Applicant: Primary B…" at bounding box center [980, 133] width 669 height 2429
click at [645, 441] on html "Date: CM Date Total Project Amount: $ Total Project Amount Applicant: Primary B…" at bounding box center [981, 132] width 696 height 2455
drag, startPoint x: 647, startPoint y: 441, endPoint x: 678, endPoint y: 432, distance: 32.3
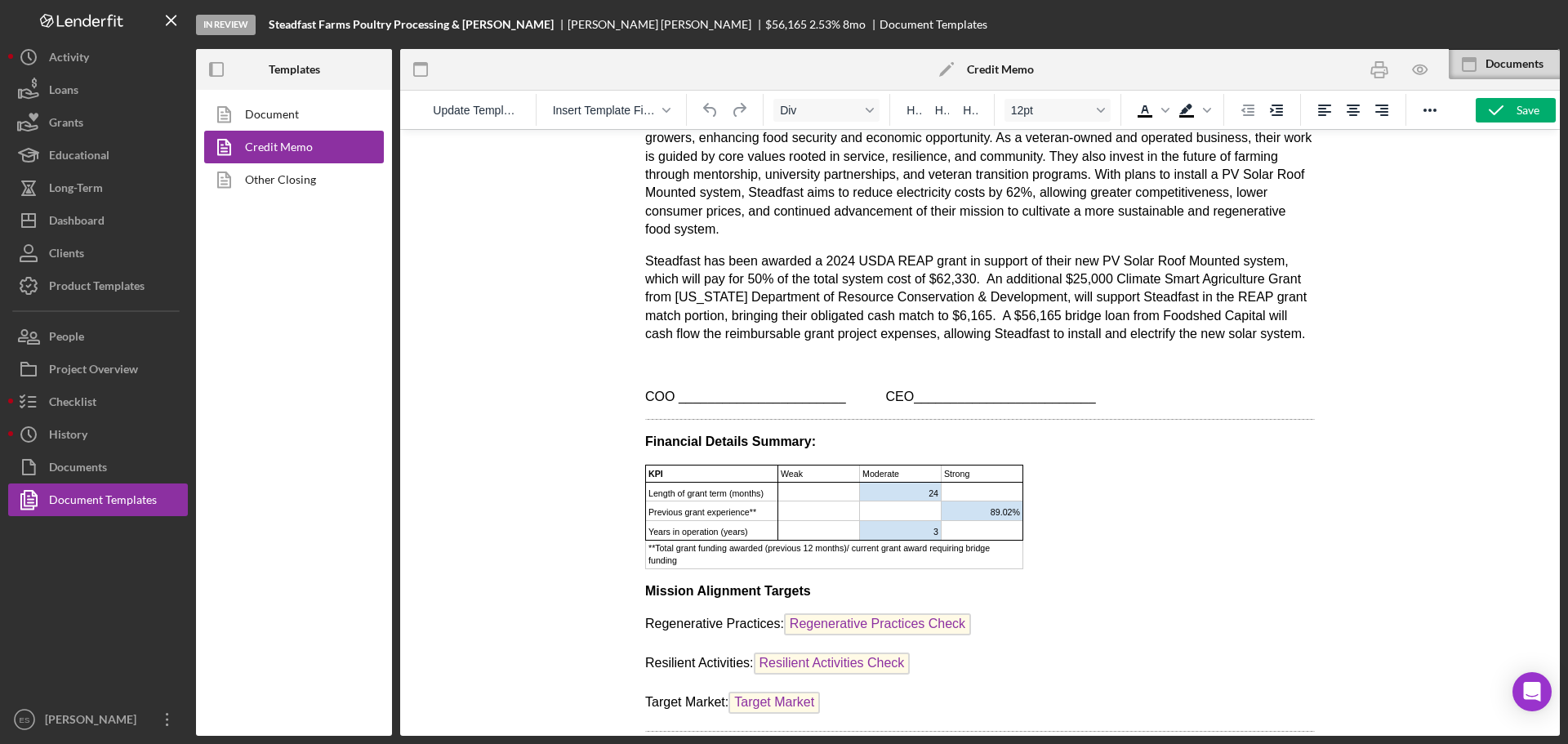
click at [677, 431] on body "Date: CM Date Total Project Amount: $ Total Project Amount Applicant: Primary B…" at bounding box center [980, 133] width 669 height 2429
click at [706, 447] on body "Date: CM Date Total Project Amount: $ Total Project Amount Applicant: Primary B…" at bounding box center [980, 133] width 669 height 2429
click at [706, 446] on body "Date: CM Date Total Project Amount: $ Total Project Amount Applicant: Primary B…" at bounding box center [980, 133] width 669 height 2429
click at [698, 448] on body "Date: CM Date Total Project Amount: $ Total Project Amount Applicant: Primary B…" at bounding box center [980, 133] width 669 height 2429
click at [1188, 496] on body "Date: CM Date Total Project Amount: $ Total Project Amount Applicant: Primary B…" at bounding box center [980, 133] width 669 height 2429
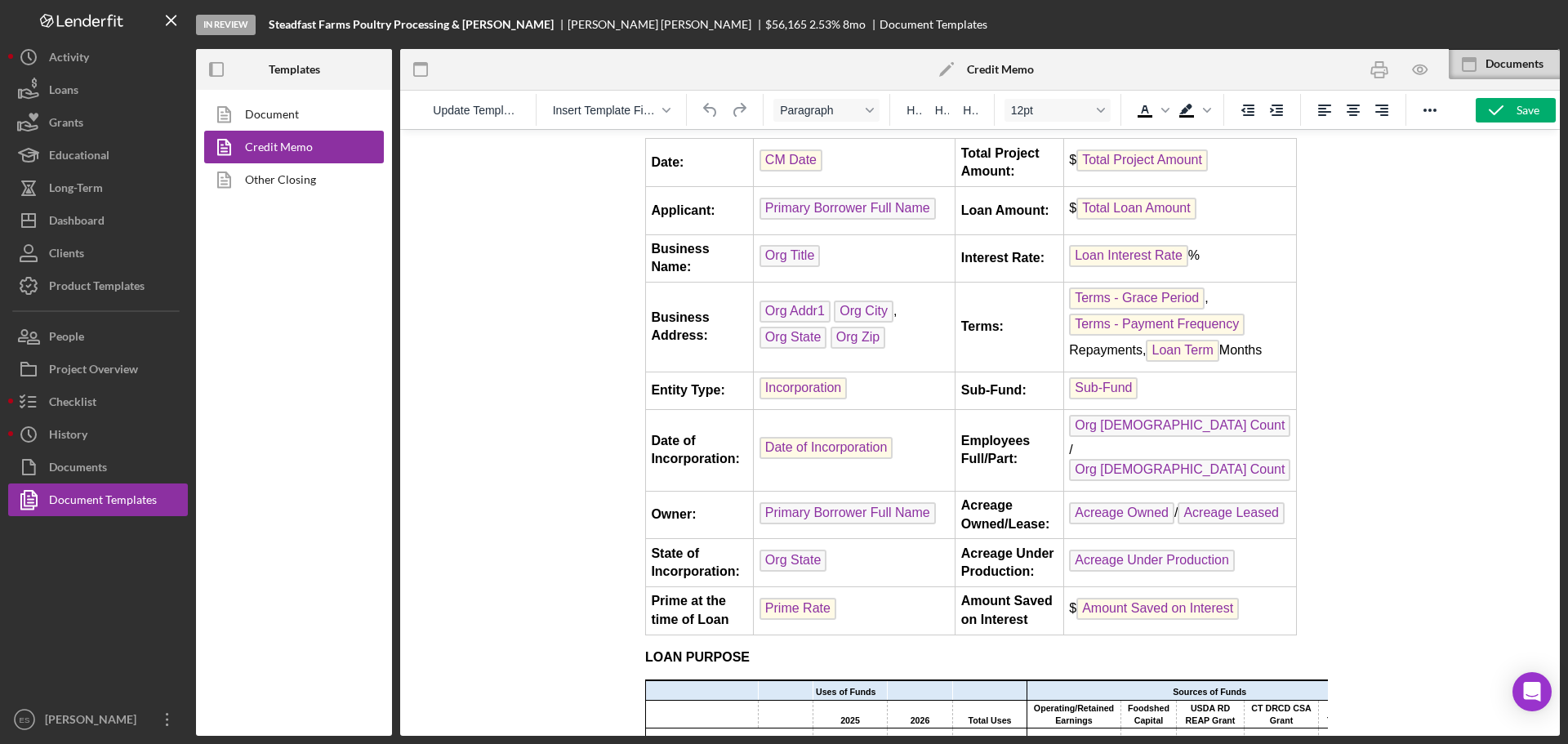
scroll to position [0, 0]
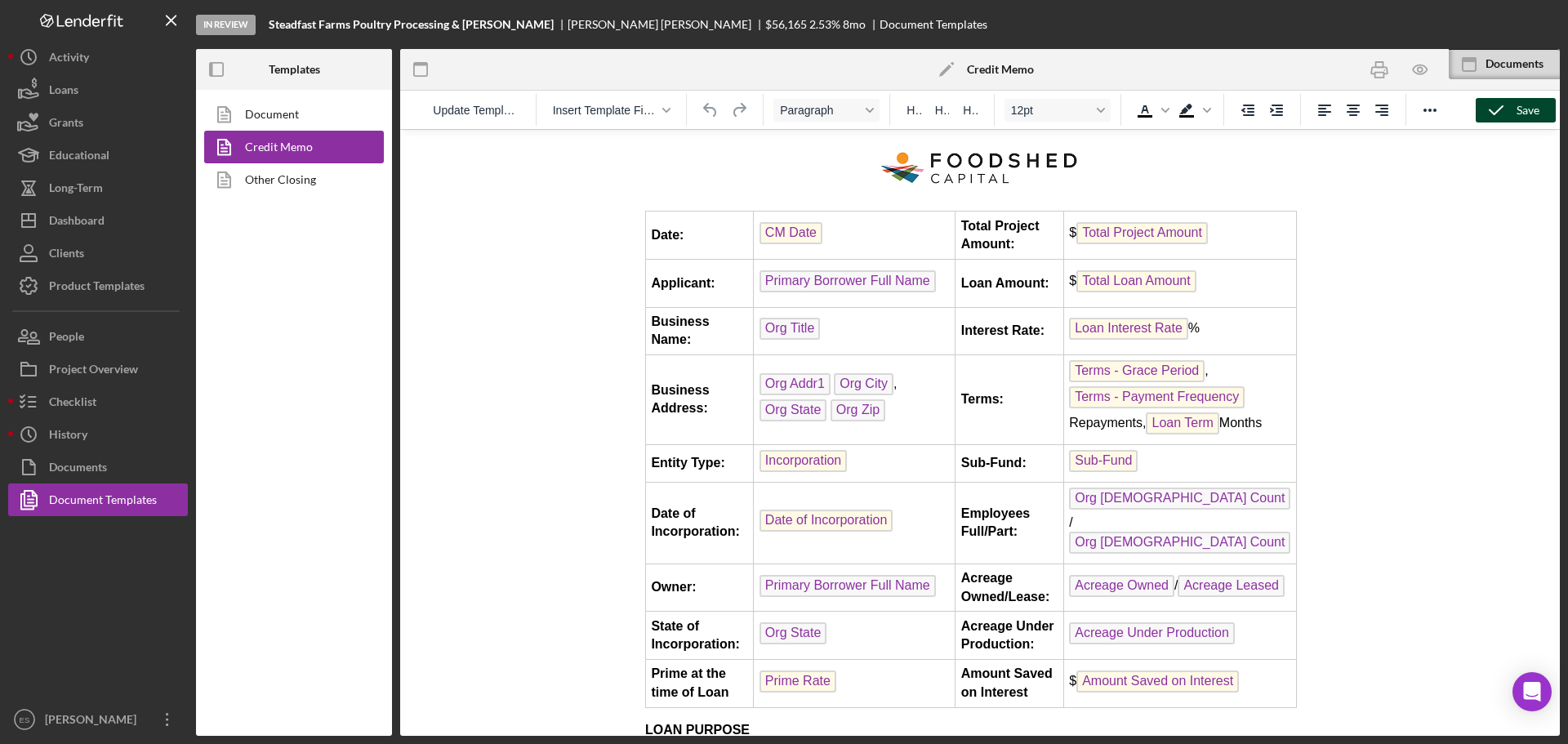
click at [1517, 110] on div "Save" at bounding box center [1528, 110] width 23 height 24
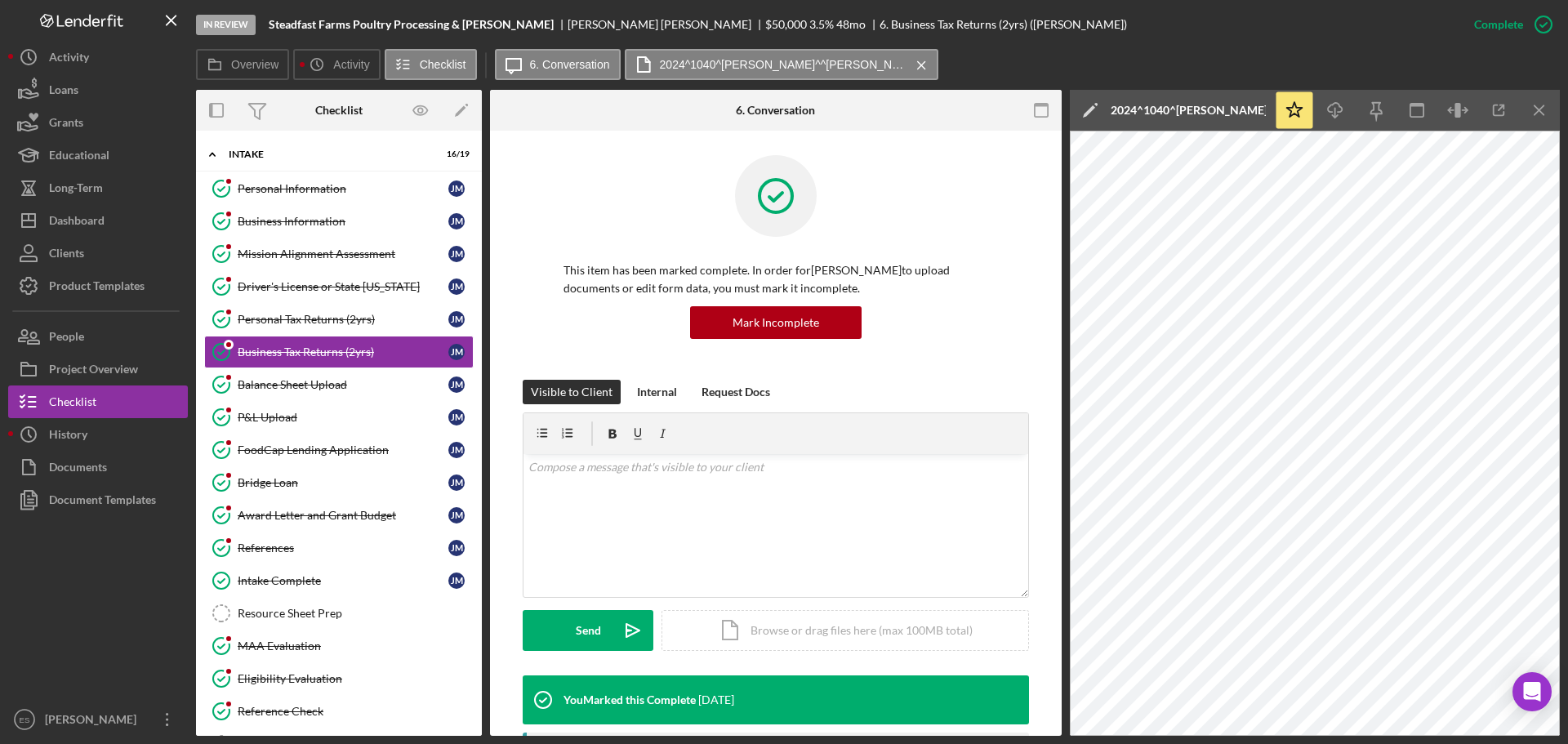
scroll to position [326, 0]
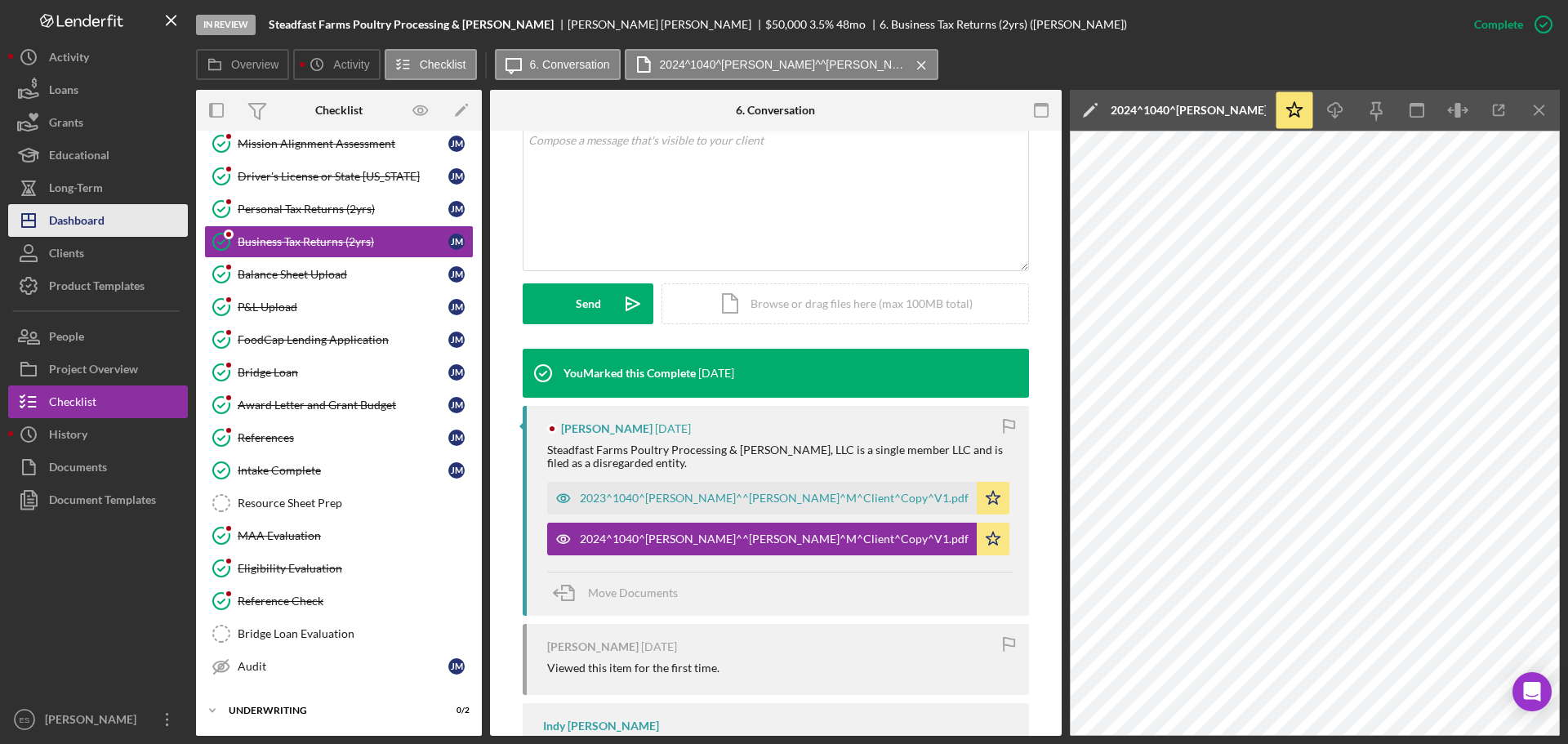
click at [94, 219] on div "Dashboard" at bounding box center [76, 222] width 55 height 37
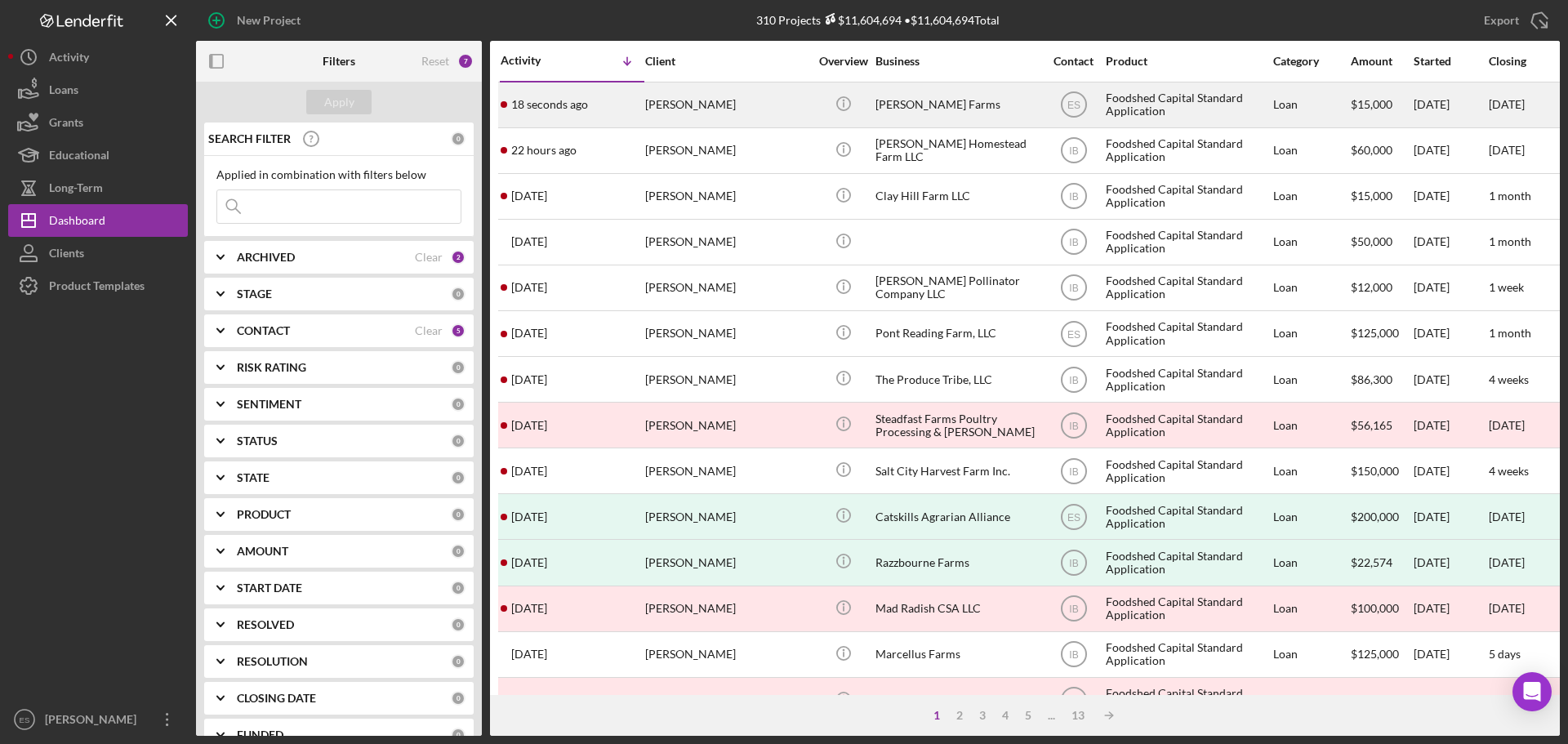
click at [701, 108] on div "[PERSON_NAME]" at bounding box center [727, 105] width 164 height 44
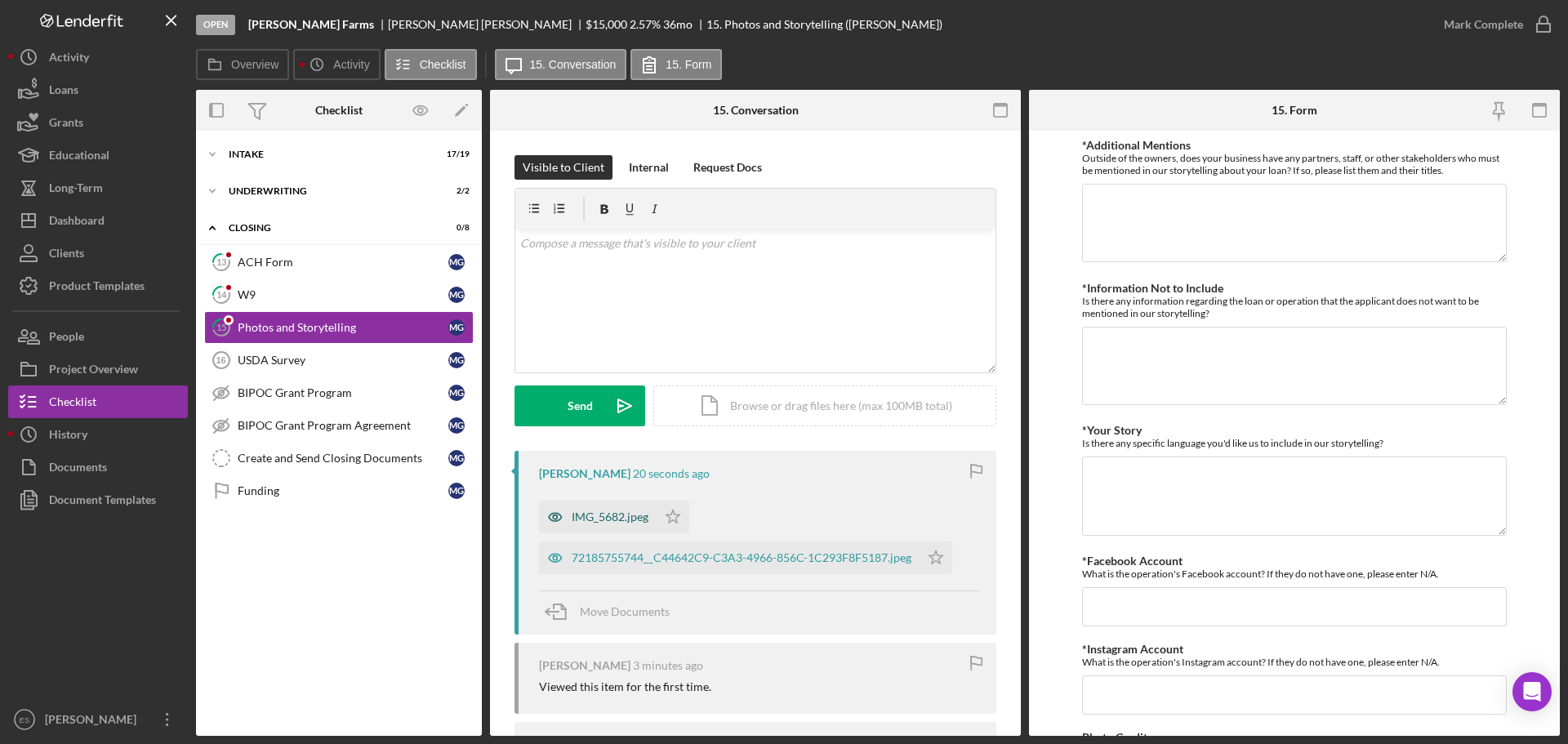
click at [617, 516] on div "IMG_5682.jpeg" at bounding box center [611, 518] width 77 height 13
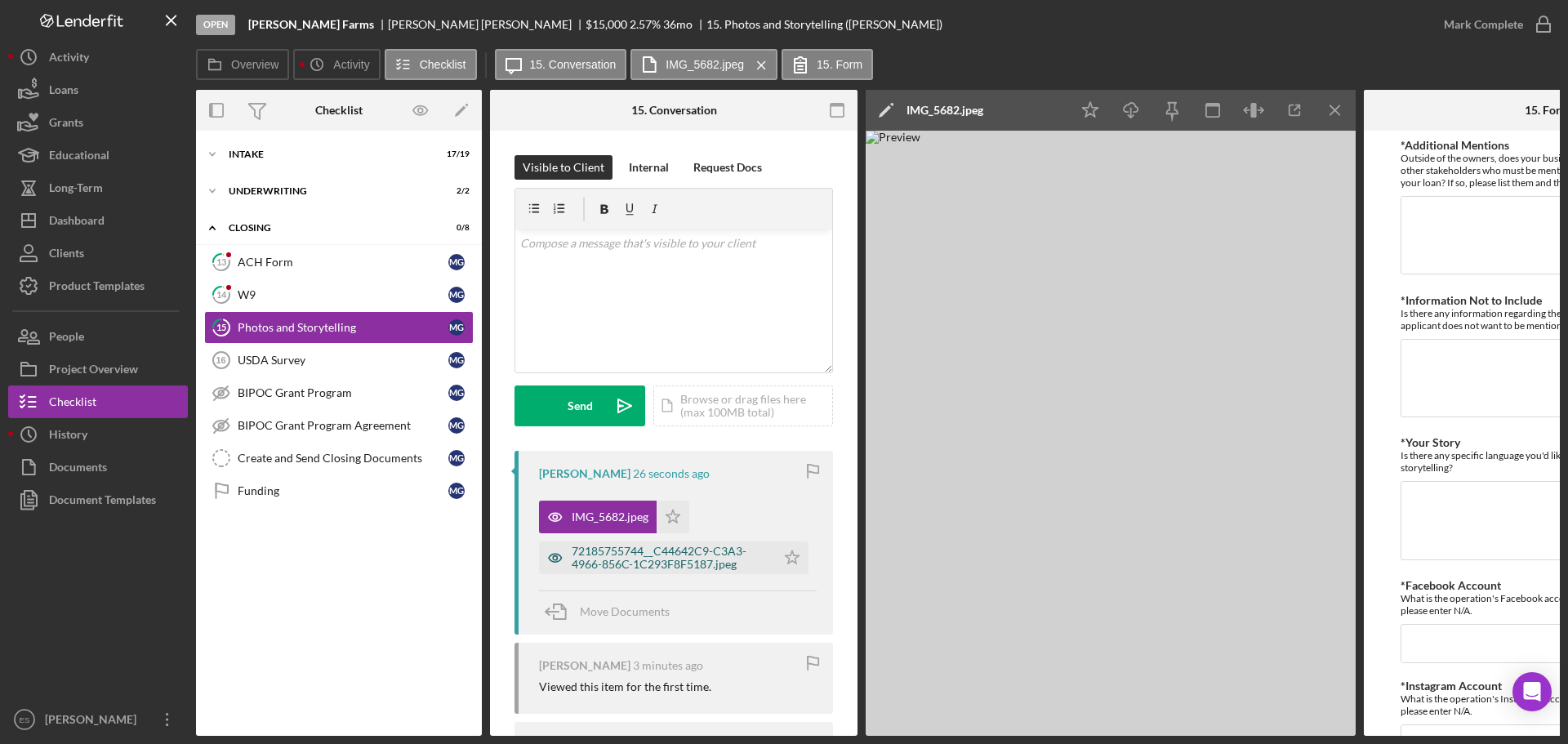
click at [647, 555] on div "72185755744__C44642C9-C3A3-4966-856C-1C293F8F5187.jpeg" at bounding box center [670, 557] width 196 height 26
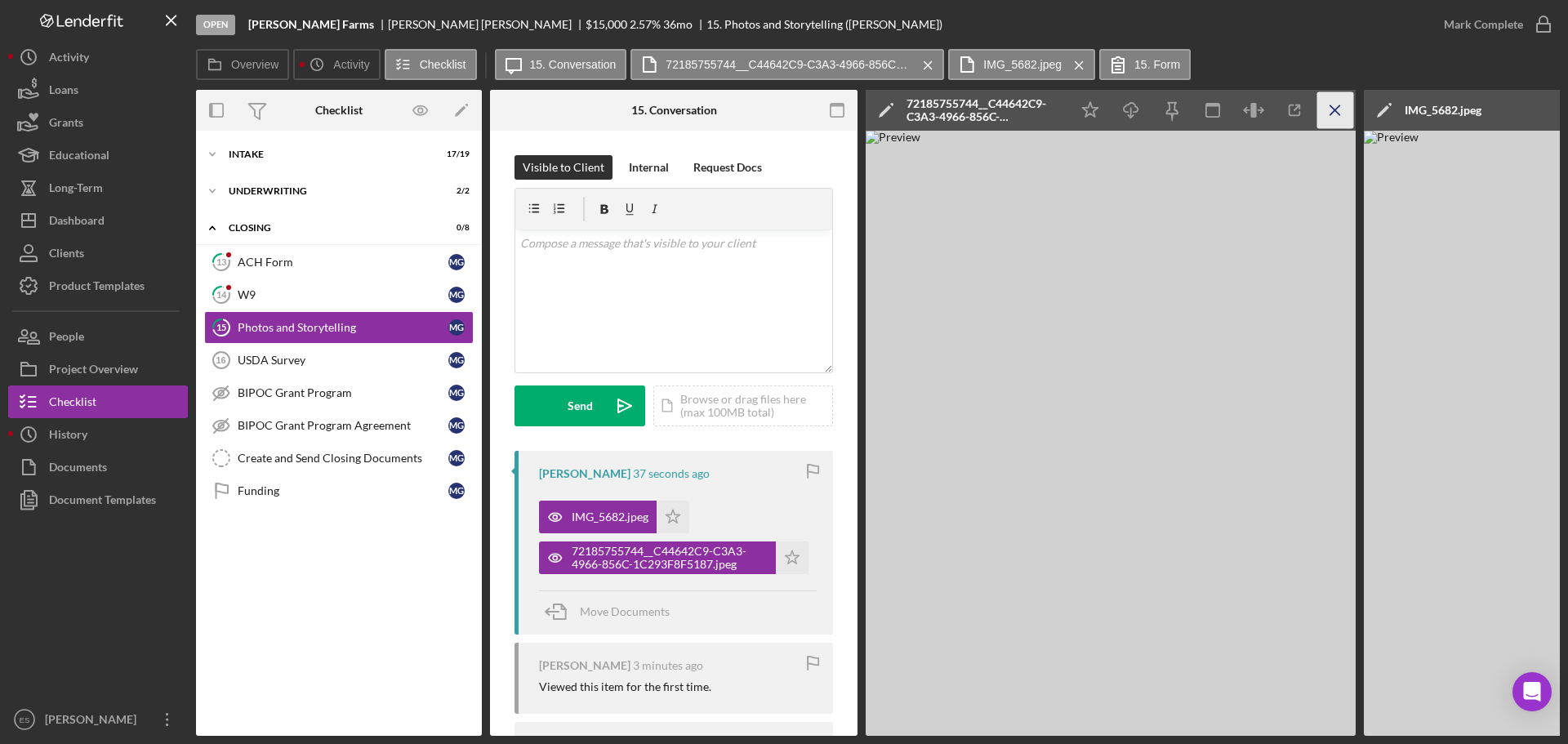
click at [1322, 101] on icon "Icon/Menu Close" at bounding box center [1336, 111] width 37 height 37
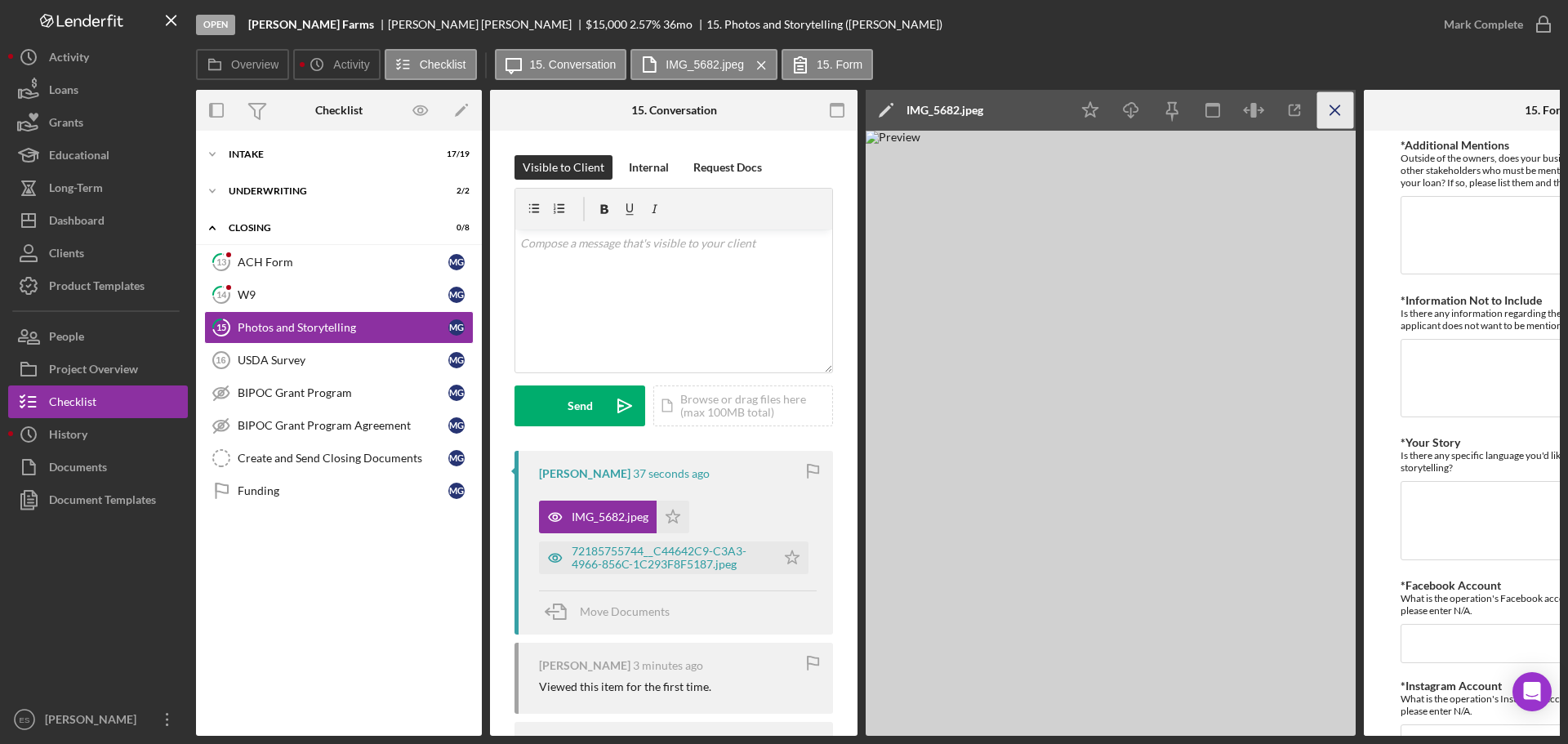
click at [1327, 105] on icon "Icon/Menu Close" at bounding box center [1336, 111] width 37 height 37
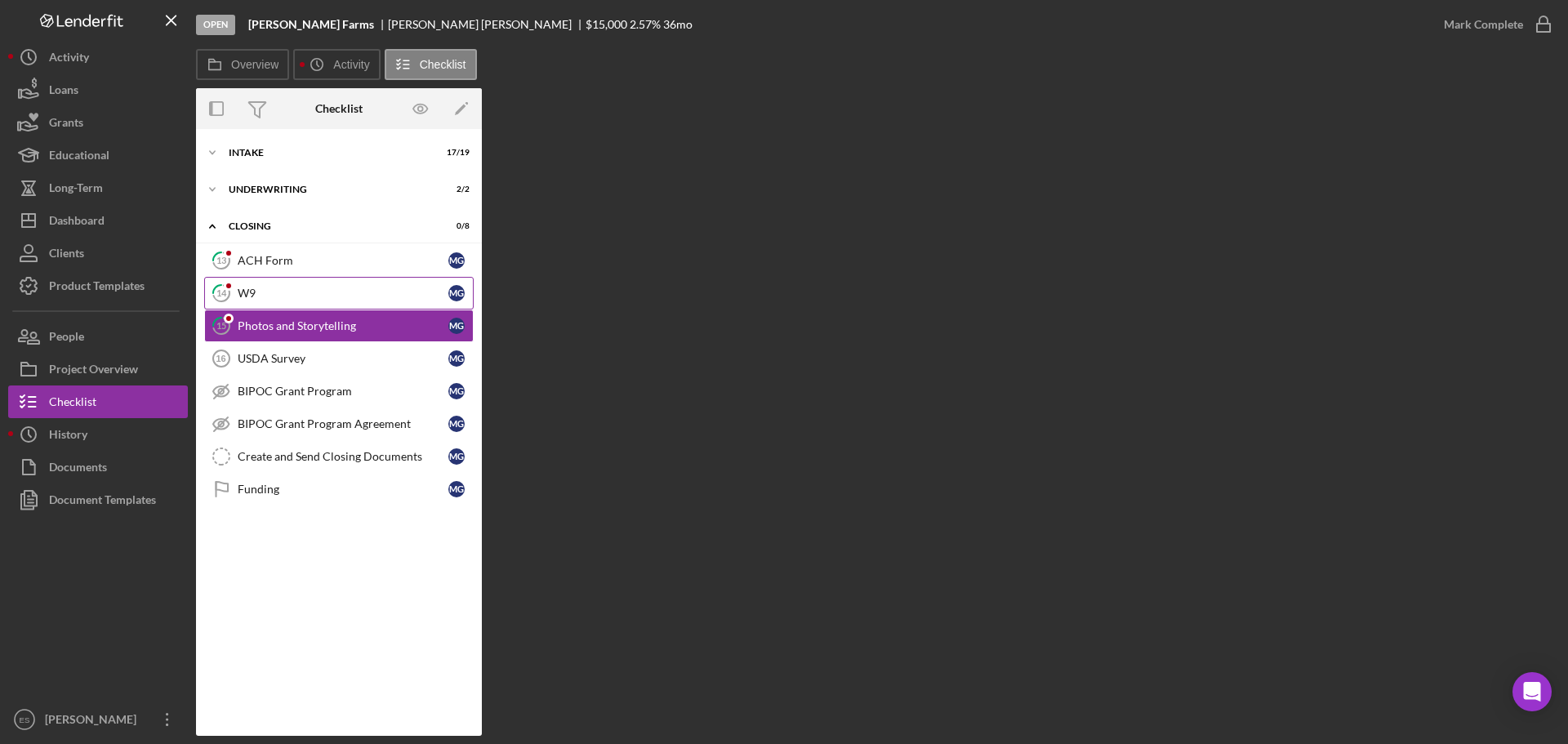
click at [321, 298] on div "W9" at bounding box center [342, 294] width 211 height 13
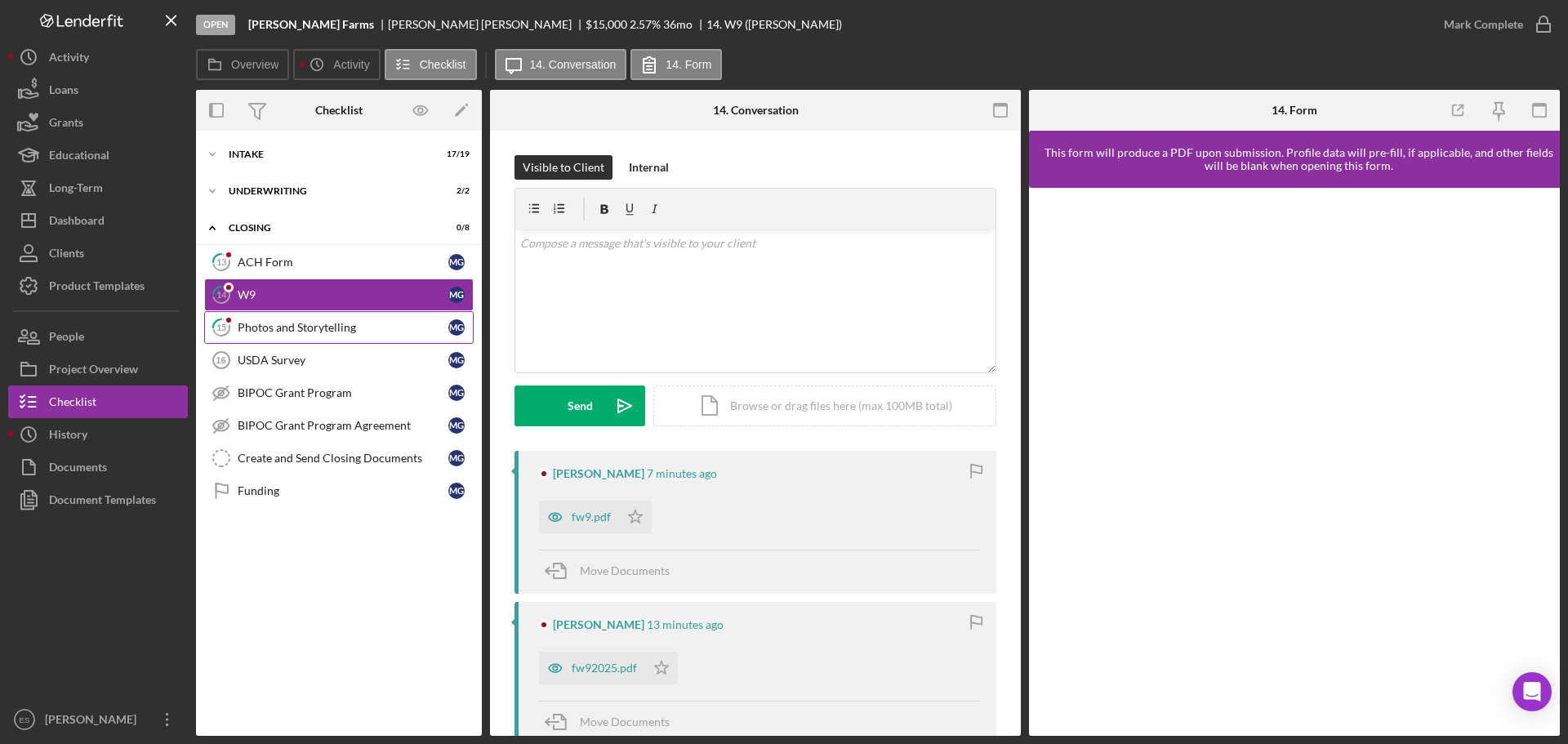
click at [333, 336] on link "15 Photos and Storytelling M G" at bounding box center [338, 327] width 269 height 33
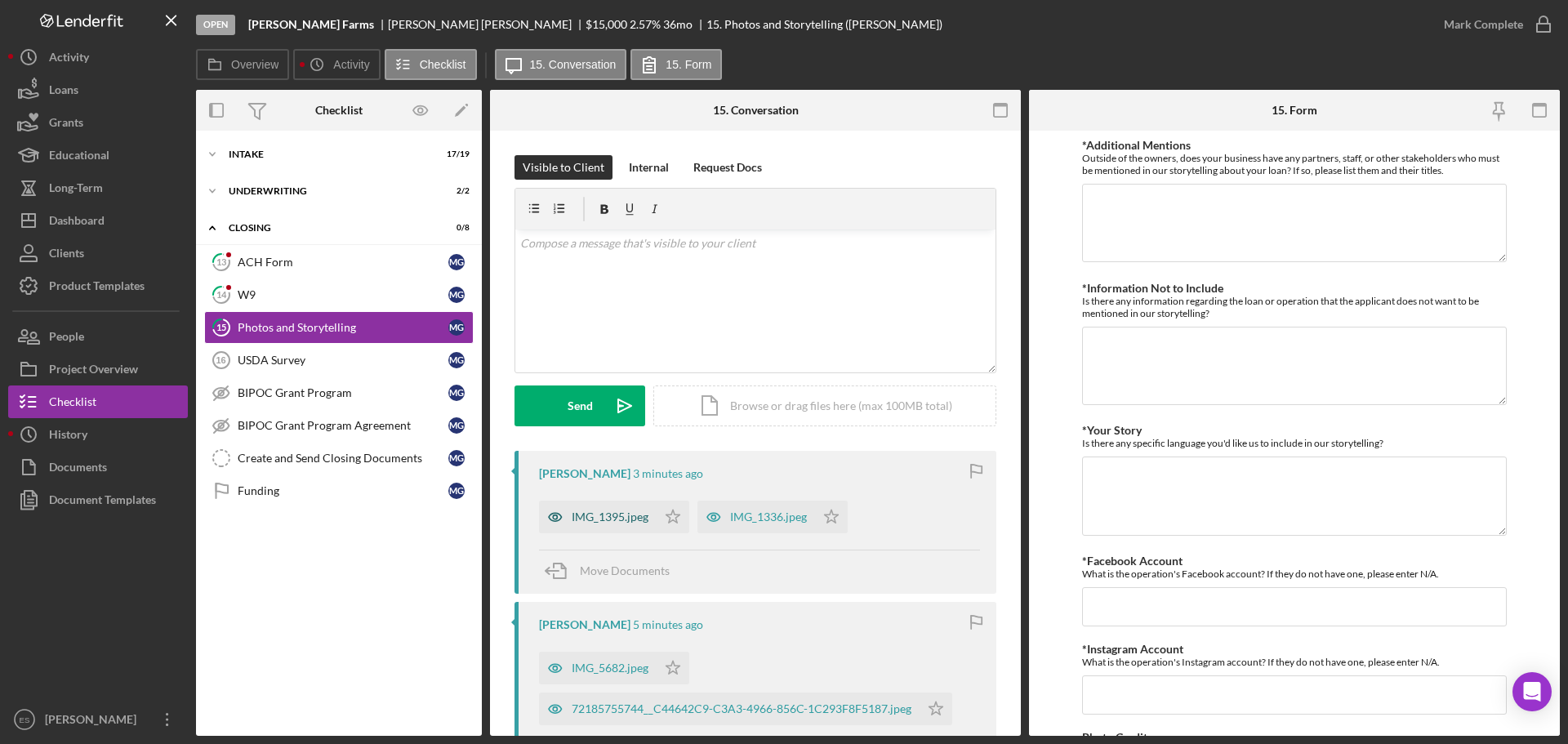
click at [614, 512] on div "IMG_1395.jpeg" at bounding box center [611, 518] width 77 height 13
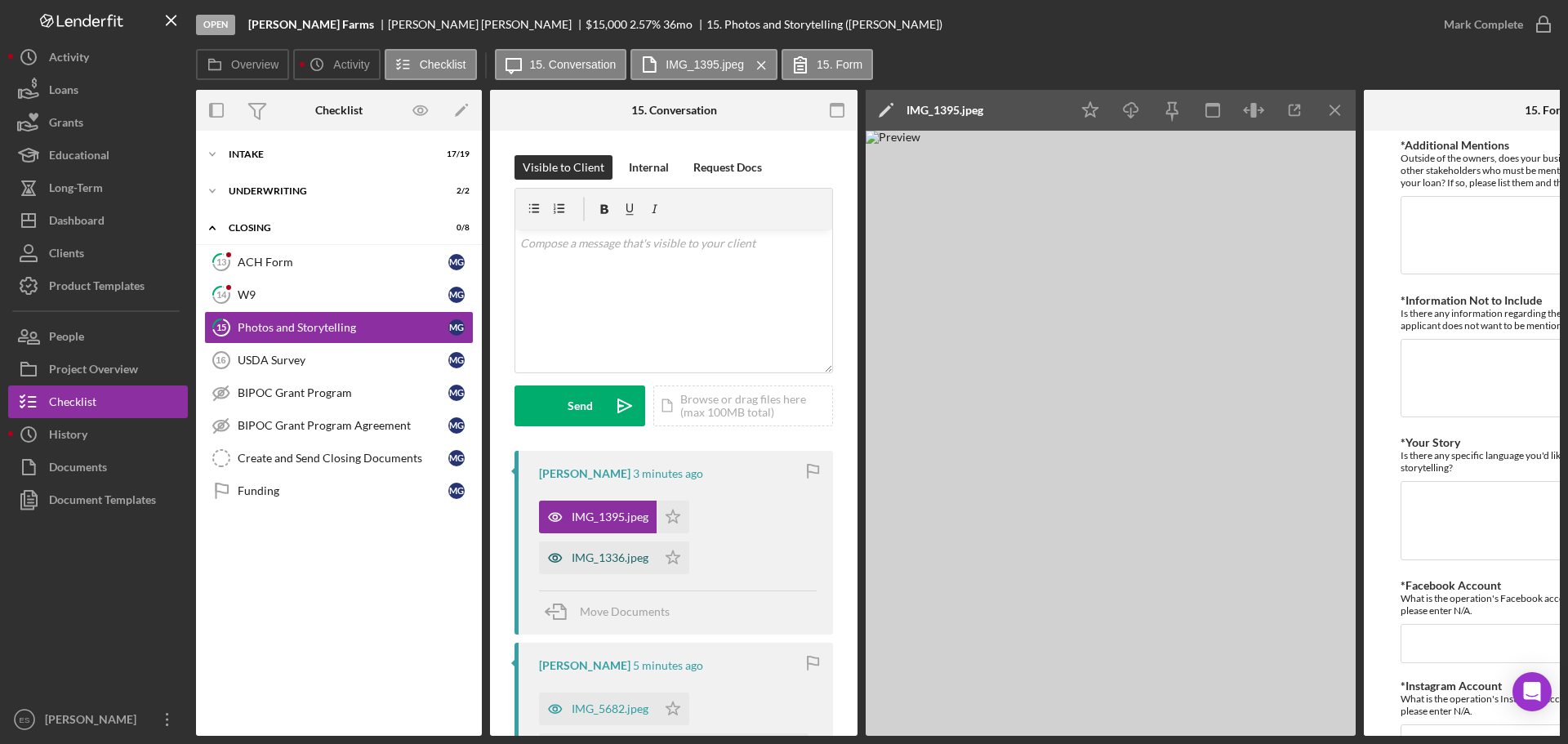
click at [614, 560] on div "IMG_1336.jpeg" at bounding box center [611, 558] width 77 height 13
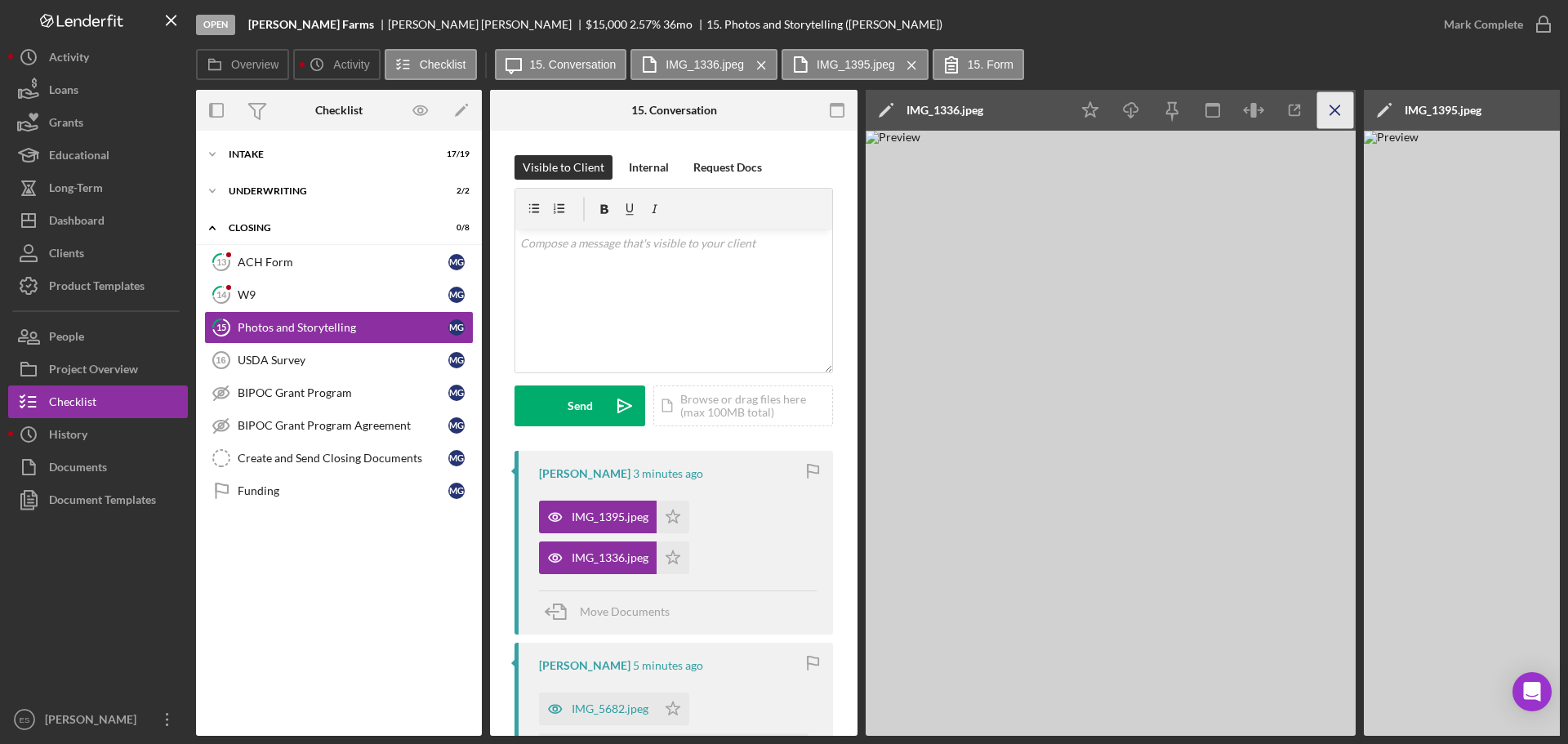
click at [1339, 112] on icon "Icon/Menu Close" at bounding box center [1336, 111] width 37 height 37
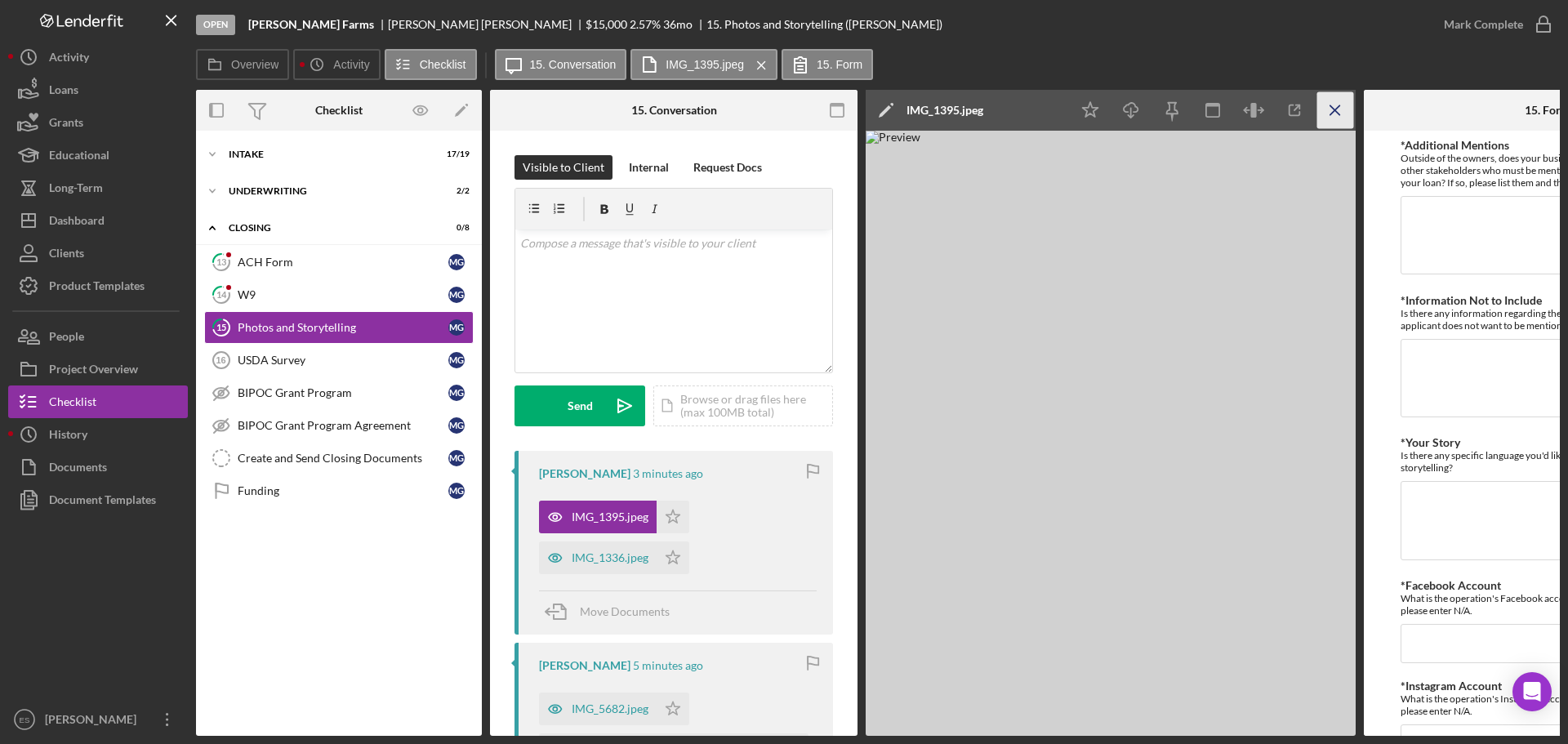
click at [1337, 112] on line "button" at bounding box center [1335, 110] width 9 height 9
